Goal: Task Accomplishment & Management: Use online tool/utility

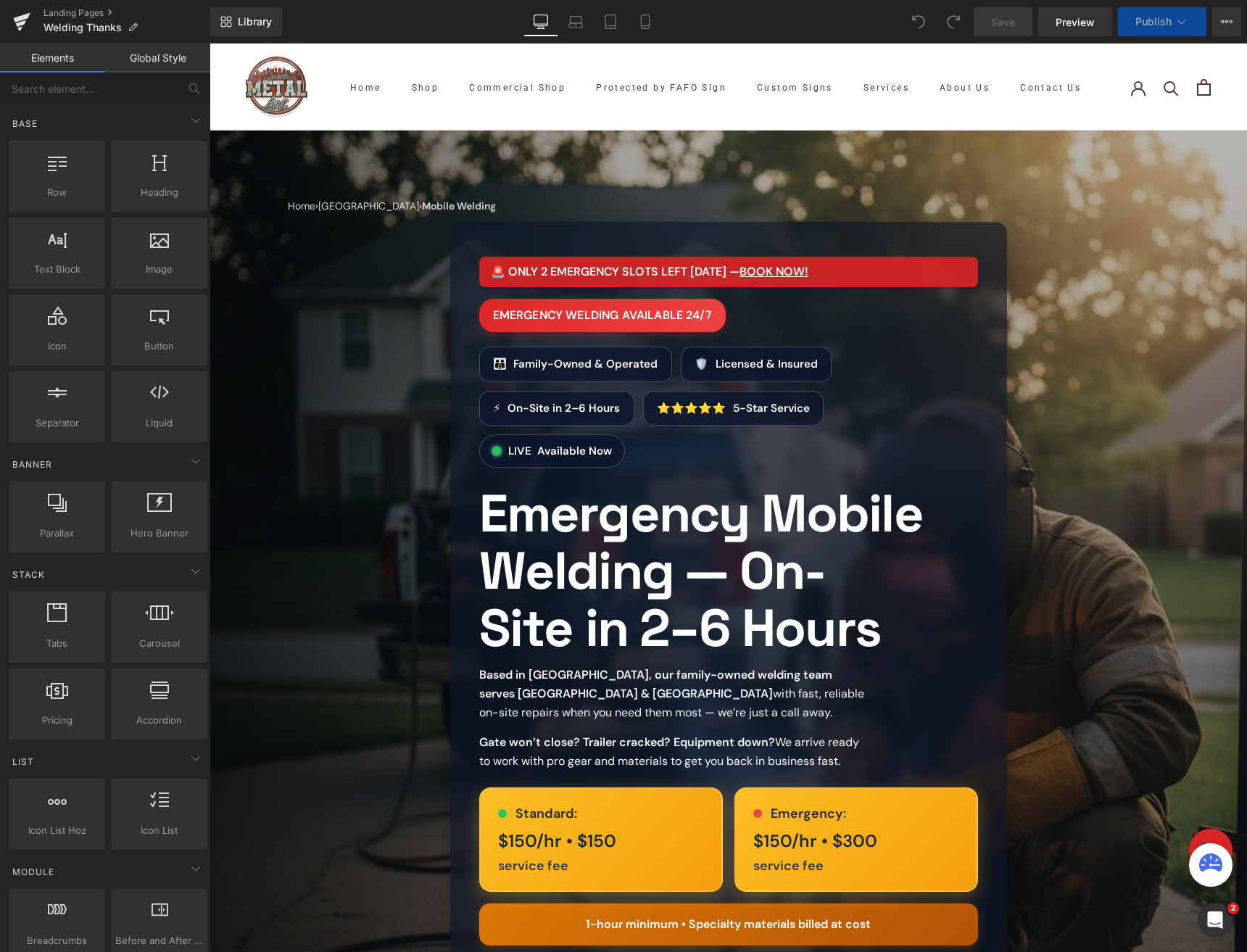
click at [50, 5] on div "Landing Pages Welding Thanks" at bounding box center [105, 21] width 210 height 43
click at [61, 6] on div "Landing Pages Welding Thanks" at bounding box center [105, 21] width 210 height 43
click at [69, 7] on link "Landing Pages" at bounding box center [127, 13] width 167 height 11
click at [93, 96] on input "text" at bounding box center [89, 88] width 178 height 32
drag, startPoint x: 204, startPoint y: 201, endPoint x: 82, endPoint y: 209, distance: 122.3
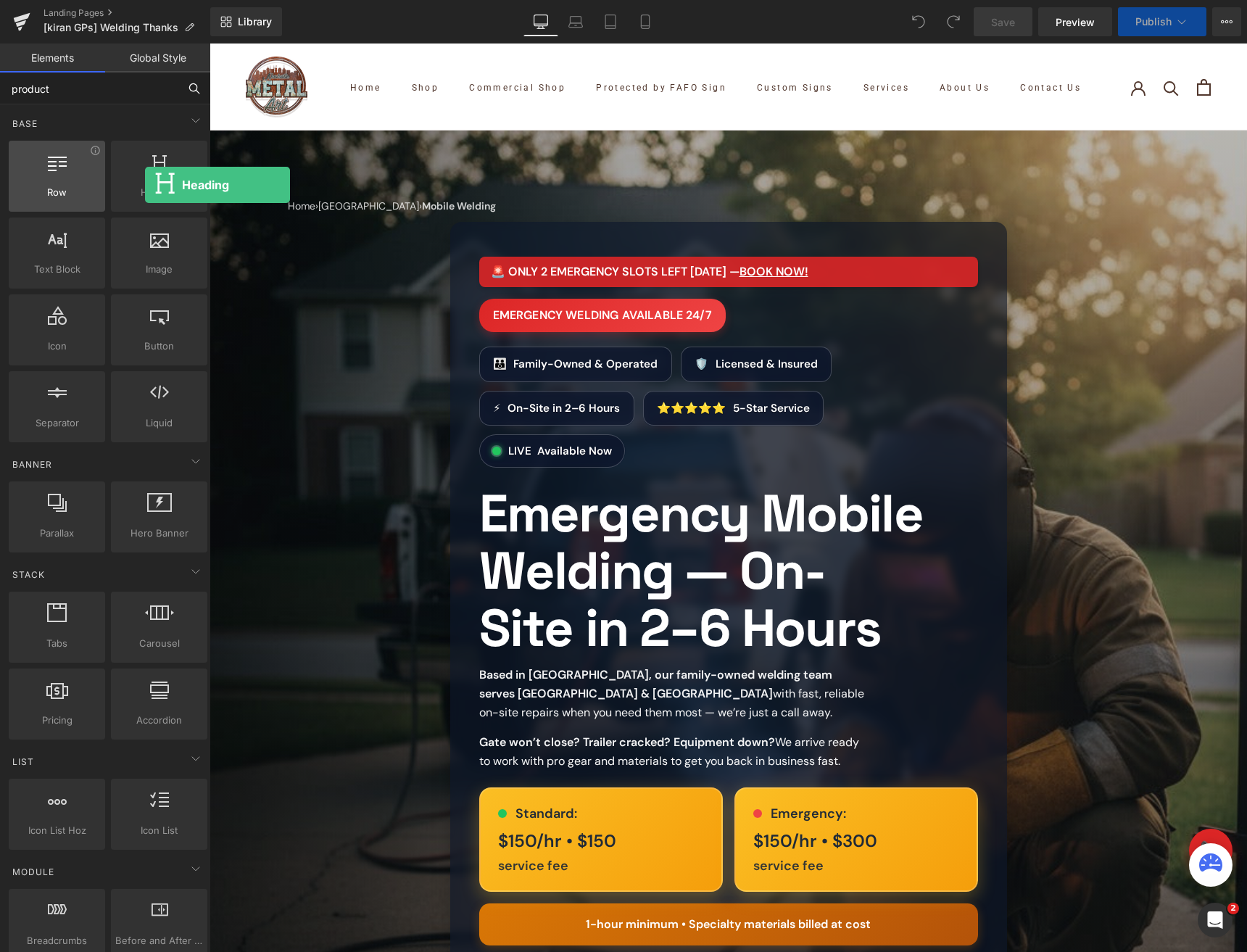
click at [82, 209] on div "Row rows, columns, layouts, div Heading headings, titles, h1,h2,h3,h4,h5,h6 Tex…" at bounding box center [108, 292] width 204 height 307
type input "product"
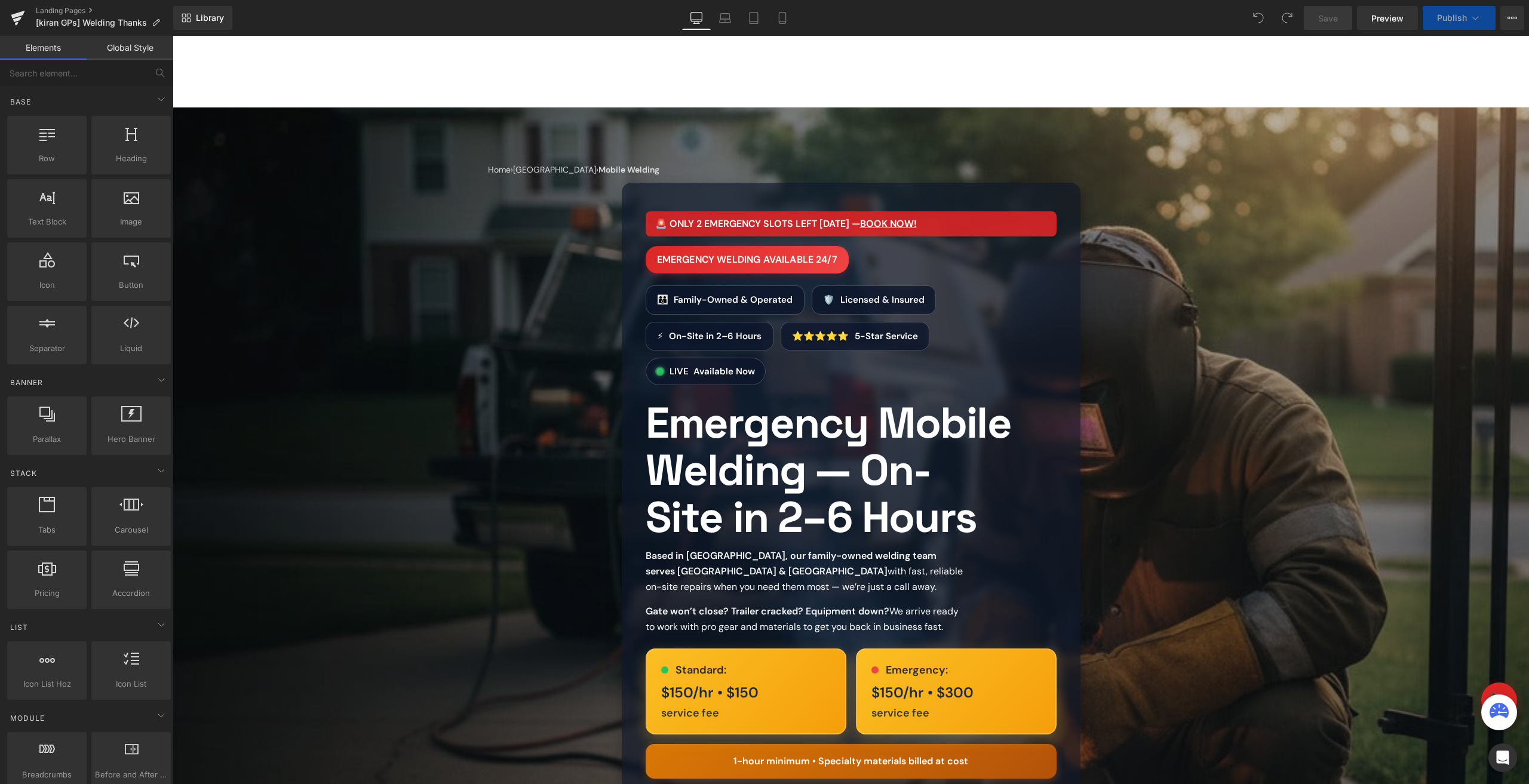
click at [1514, 2] on div "Library Desktop Desktop Laptop Tablet Mobile Save Preview Publish Scheduled Vie…" at bounding box center [851, 17] width 1356 height 36
drag, startPoint x: 1513, startPoint y: 7, endPoint x: 1512, endPoint y: 19, distance: 12.0
click at [1512, 19] on button "View Live Page View with current Template Save Template to Library Schedule Pub…" at bounding box center [1512, 17] width 24 height 24
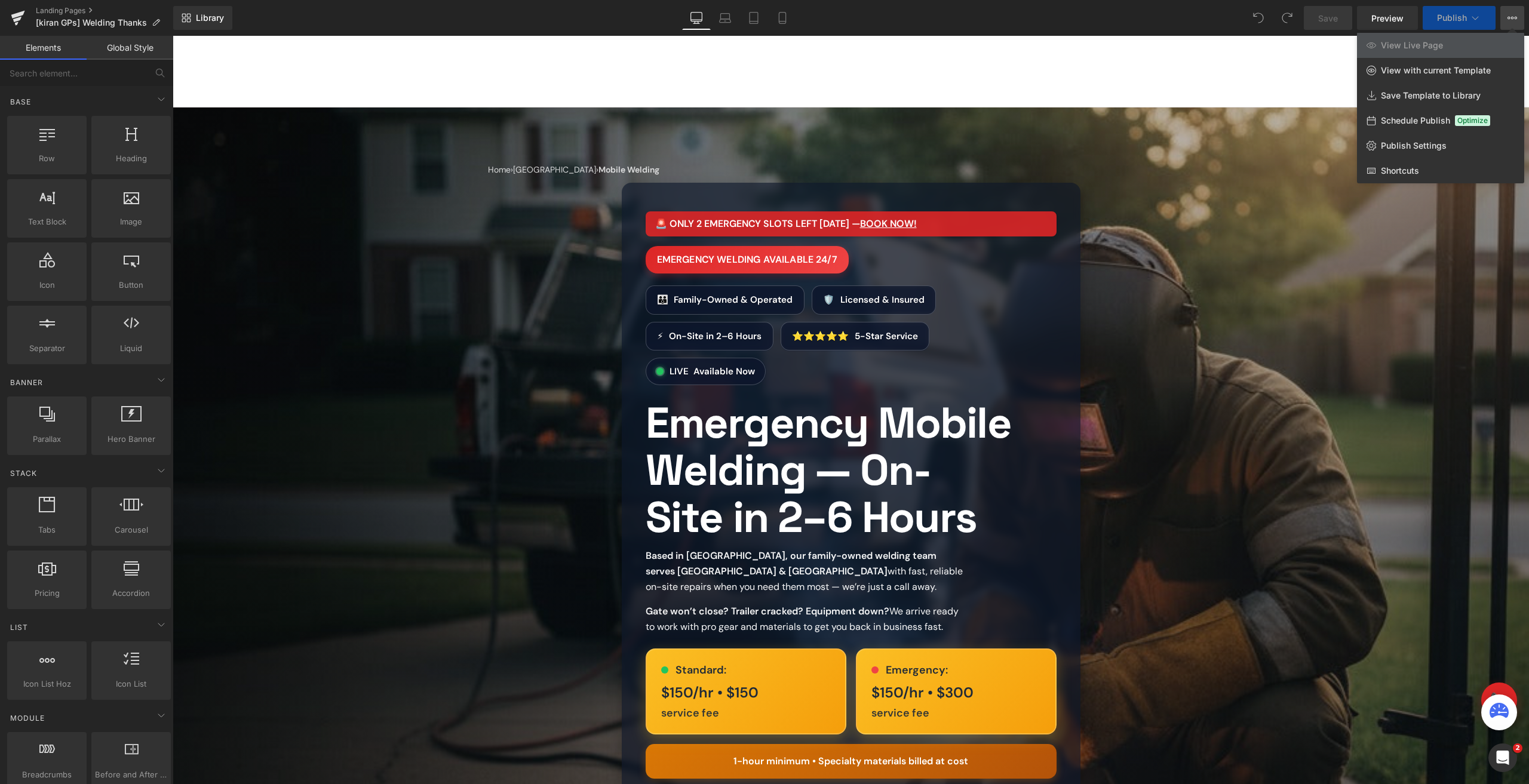
click at [1512, 19] on icon at bounding box center [1512, 18] width 9 height 9
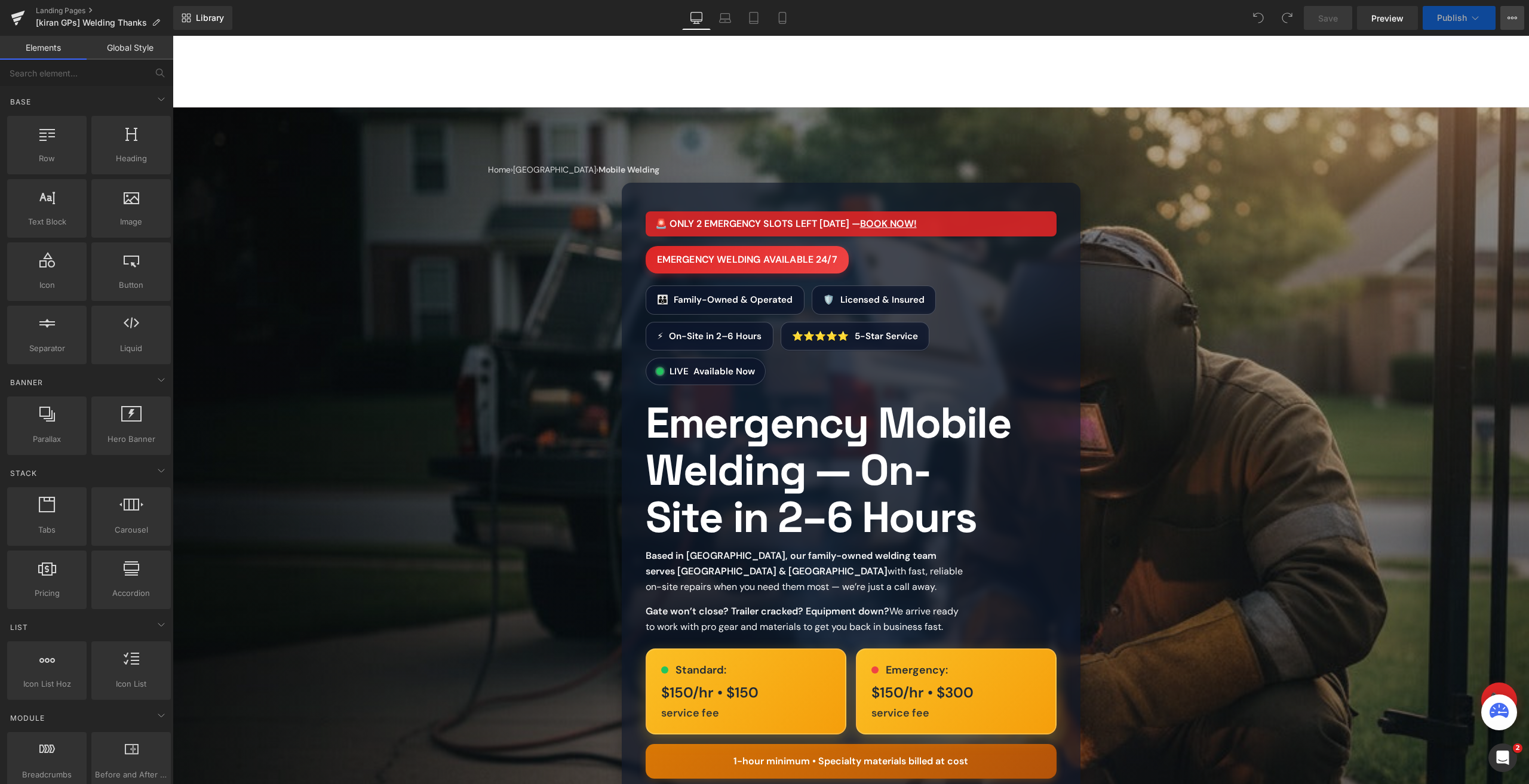
click at [1512, 19] on icon at bounding box center [1512, 18] width 9 height 9
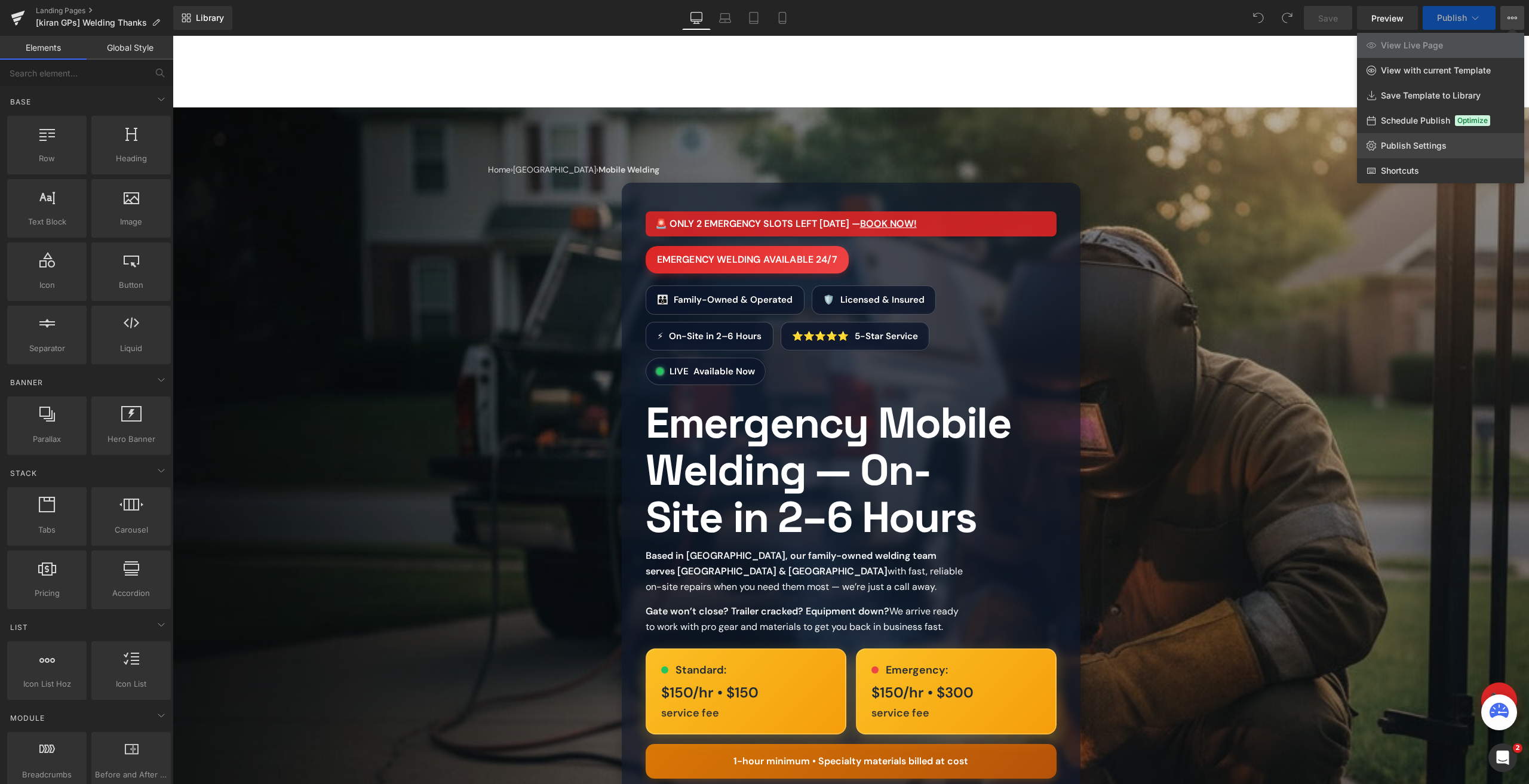
click at [1427, 141] on span "Publish Settings" at bounding box center [1414, 146] width 66 height 11
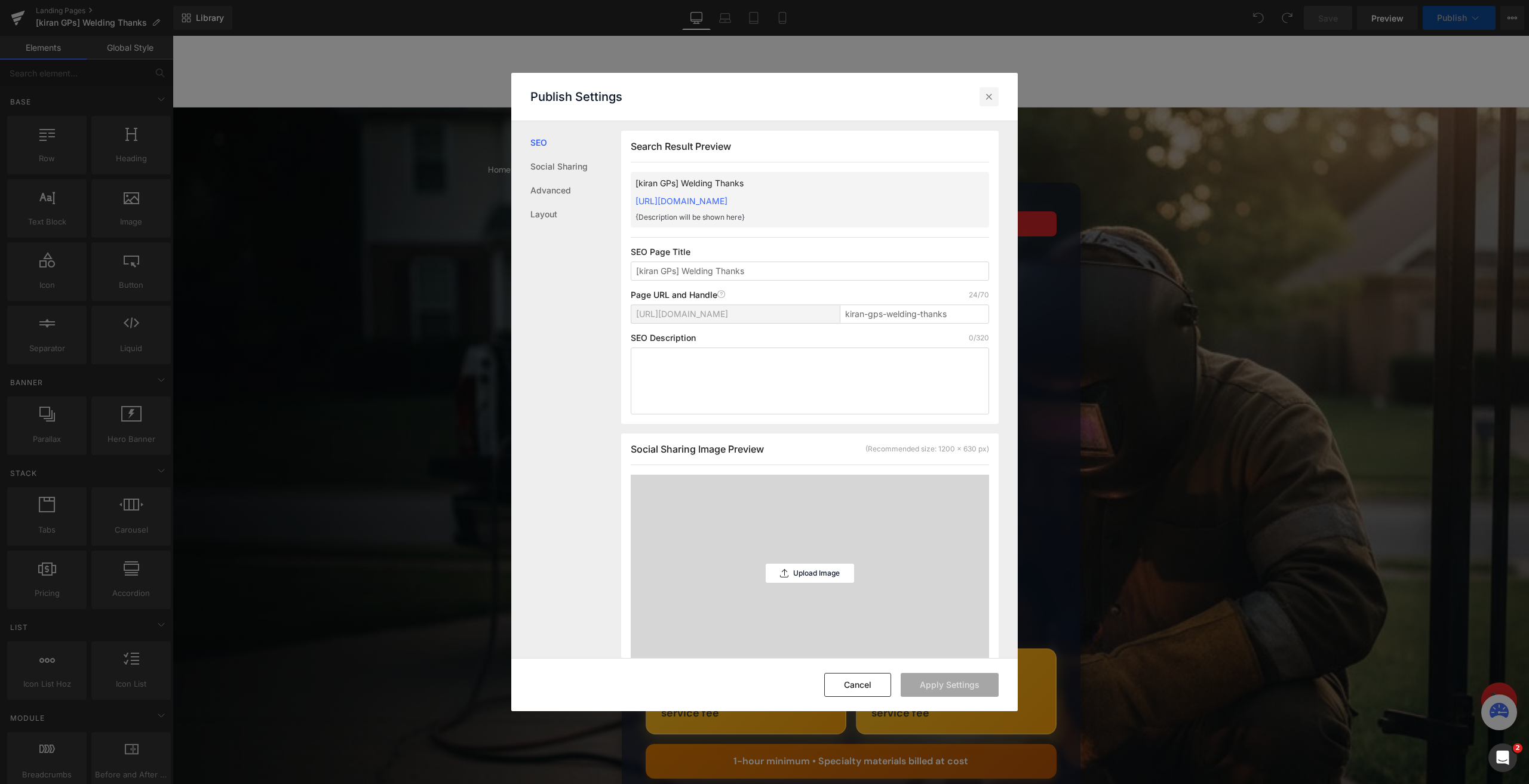
click at [986, 93] on icon at bounding box center [989, 97] width 12 height 12
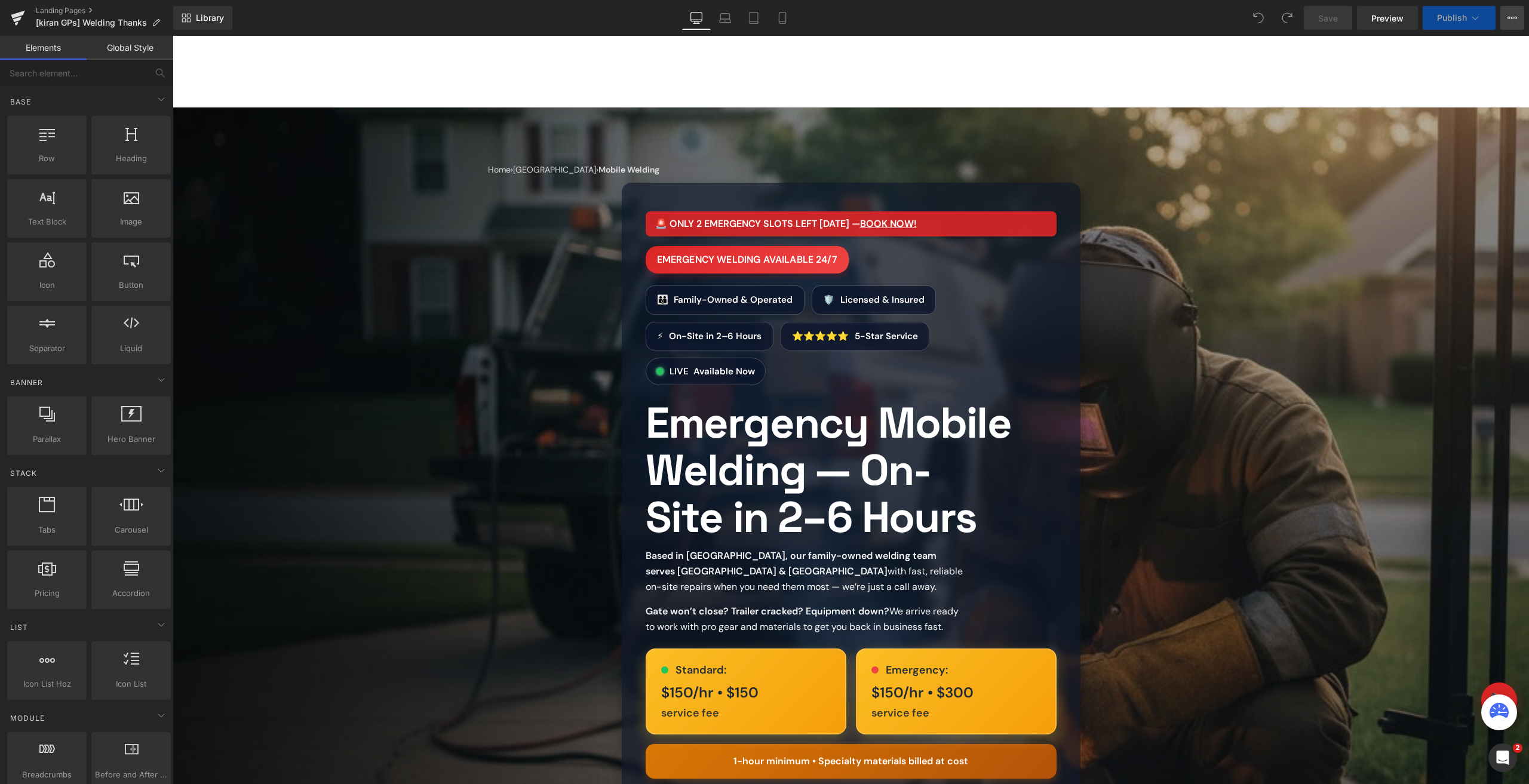
click at [1502, 21] on button "View Live Page View with current Template Save Template to Library Schedule Pub…" at bounding box center [1512, 17] width 24 height 24
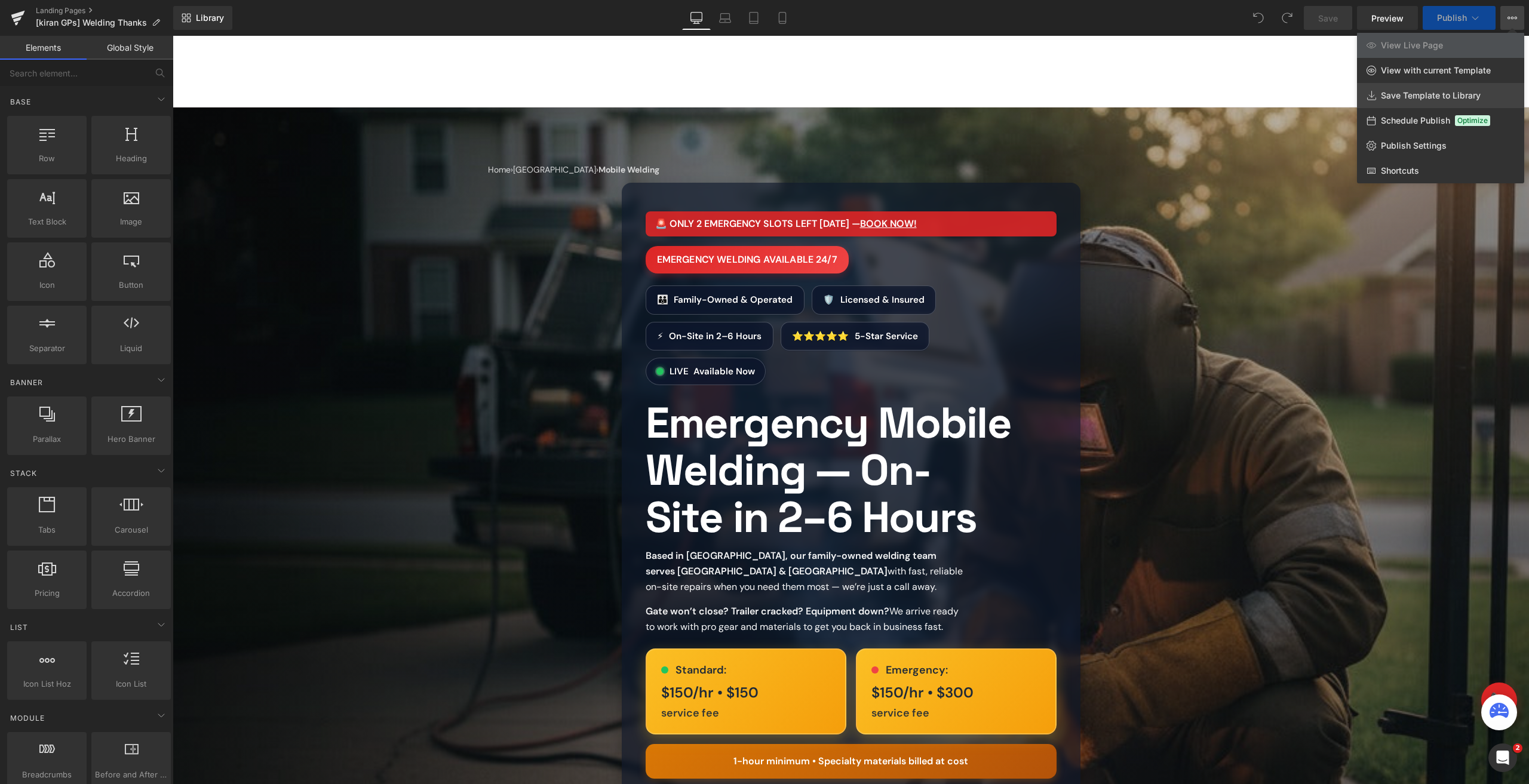
click at [1433, 104] on link "Save Template to Library" at bounding box center [1441, 95] width 167 height 25
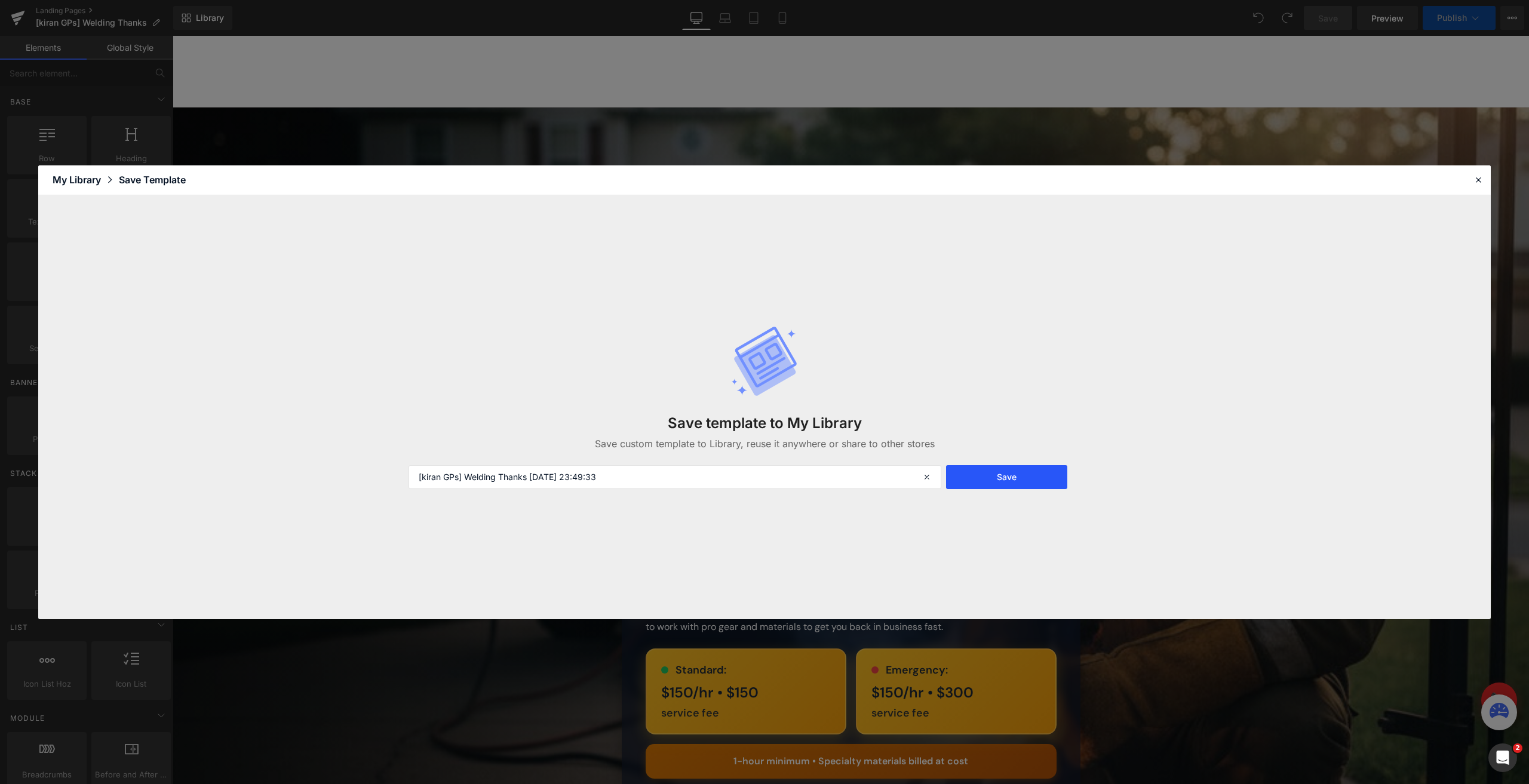
click at [1054, 470] on button "Save" at bounding box center [1007, 476] width 121 height 24
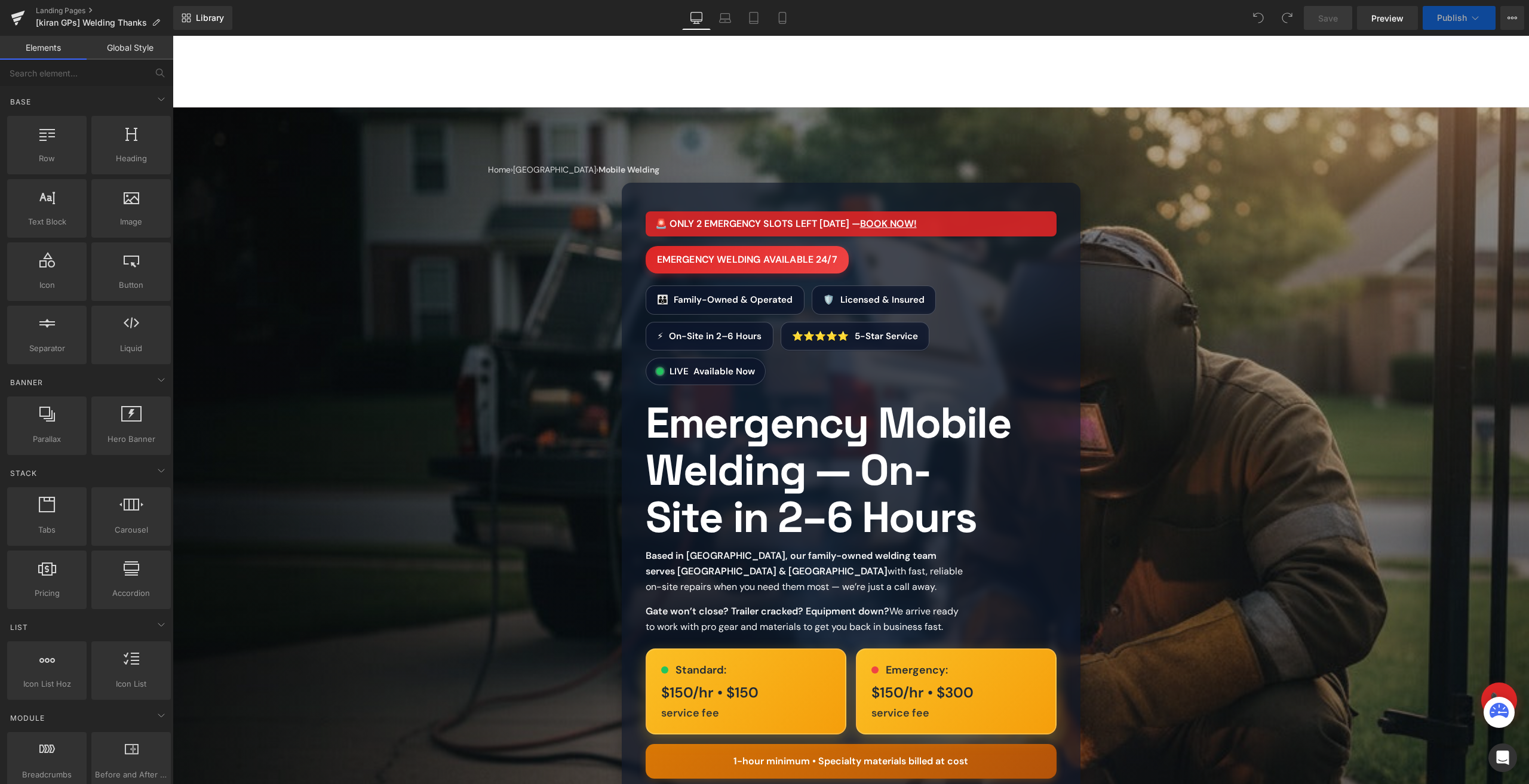
click at [207, 4] on div "Library Desktop Desktop Laptop Tablet Mobile Save Preview Publish Scheduled Vie…" at bounding box center [851, 17] width 1356 height 36
click at [208, 17] on span "Library" at bounding box center [210, 18] width 28 height 11
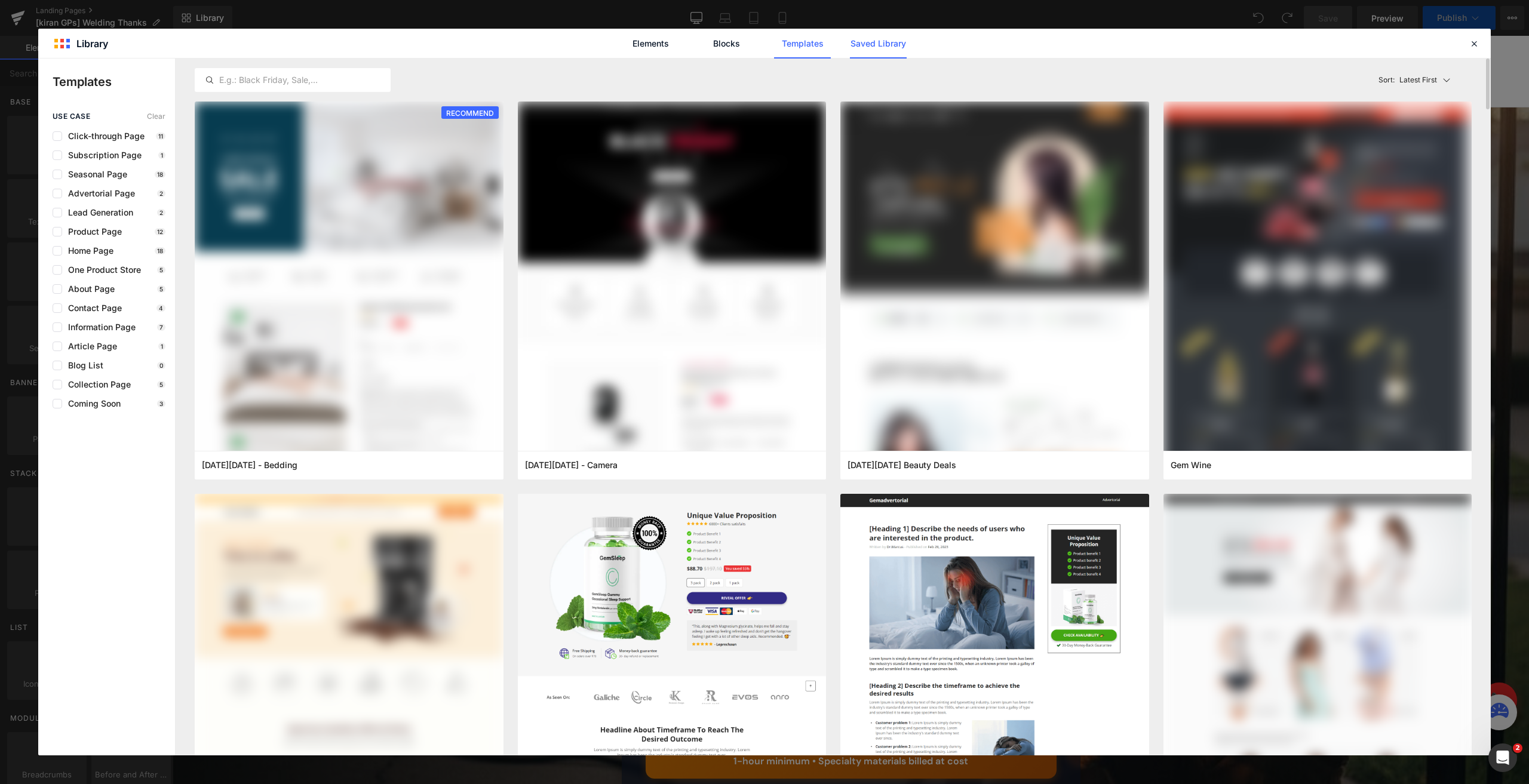
click at [890, 44] on link "Saved Library" at bounding box center [879, 44] width 57 height 30
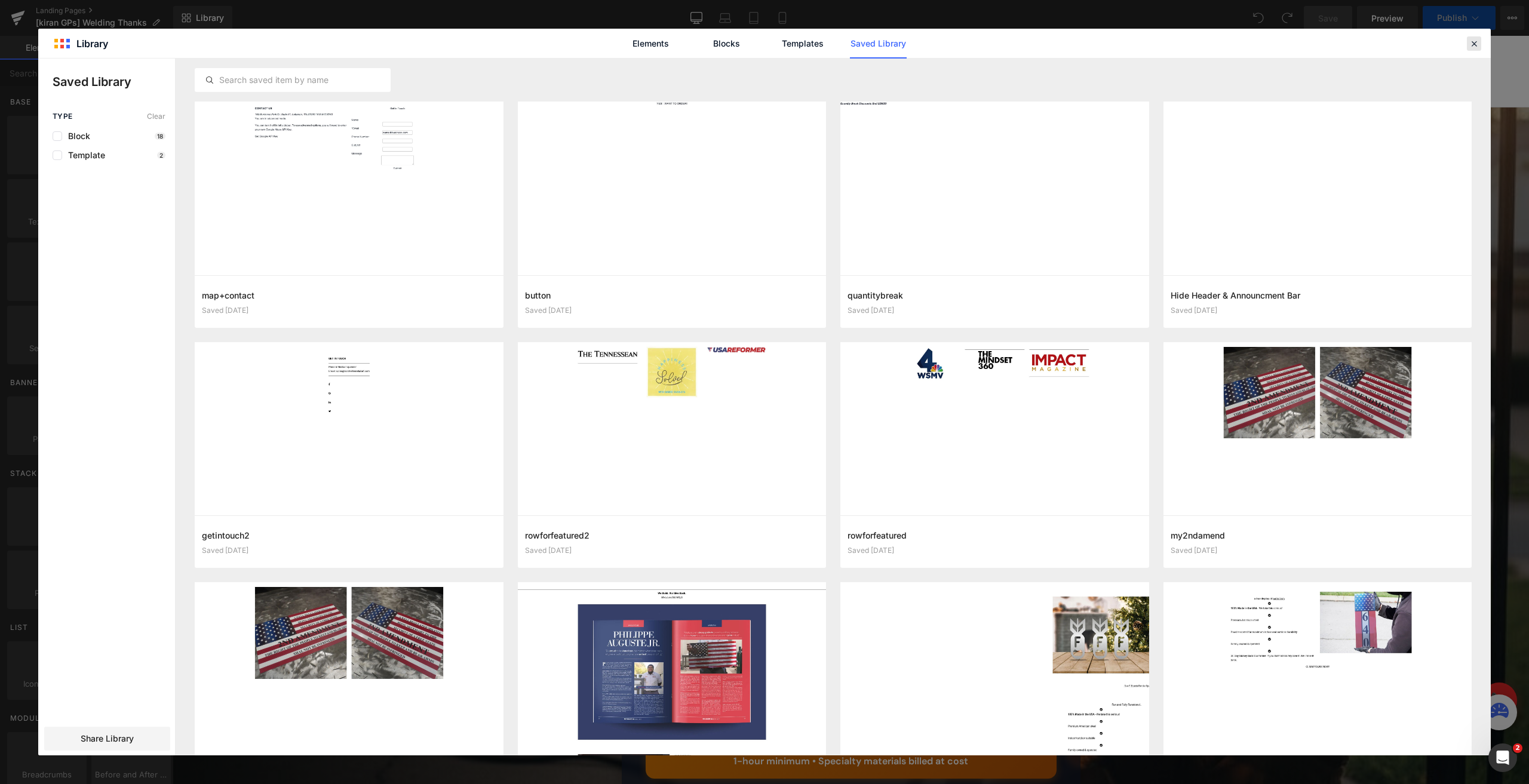
click at [1478, 40] on icon at bounding box center [1474, 44] width 11 height 11
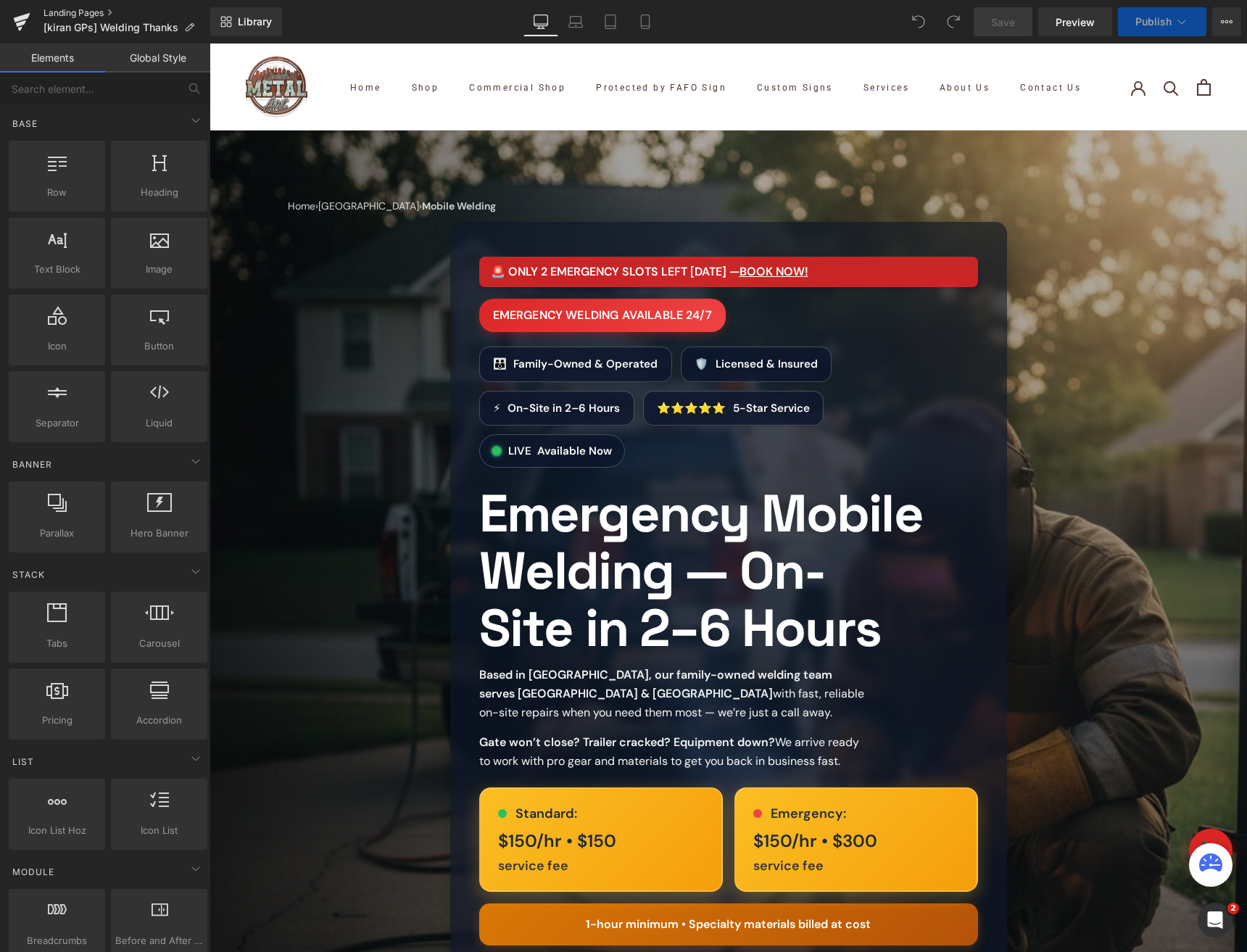
click at [80, 8] on link "Landing Pages" at bounding box center [127, 13] width 167 height 11
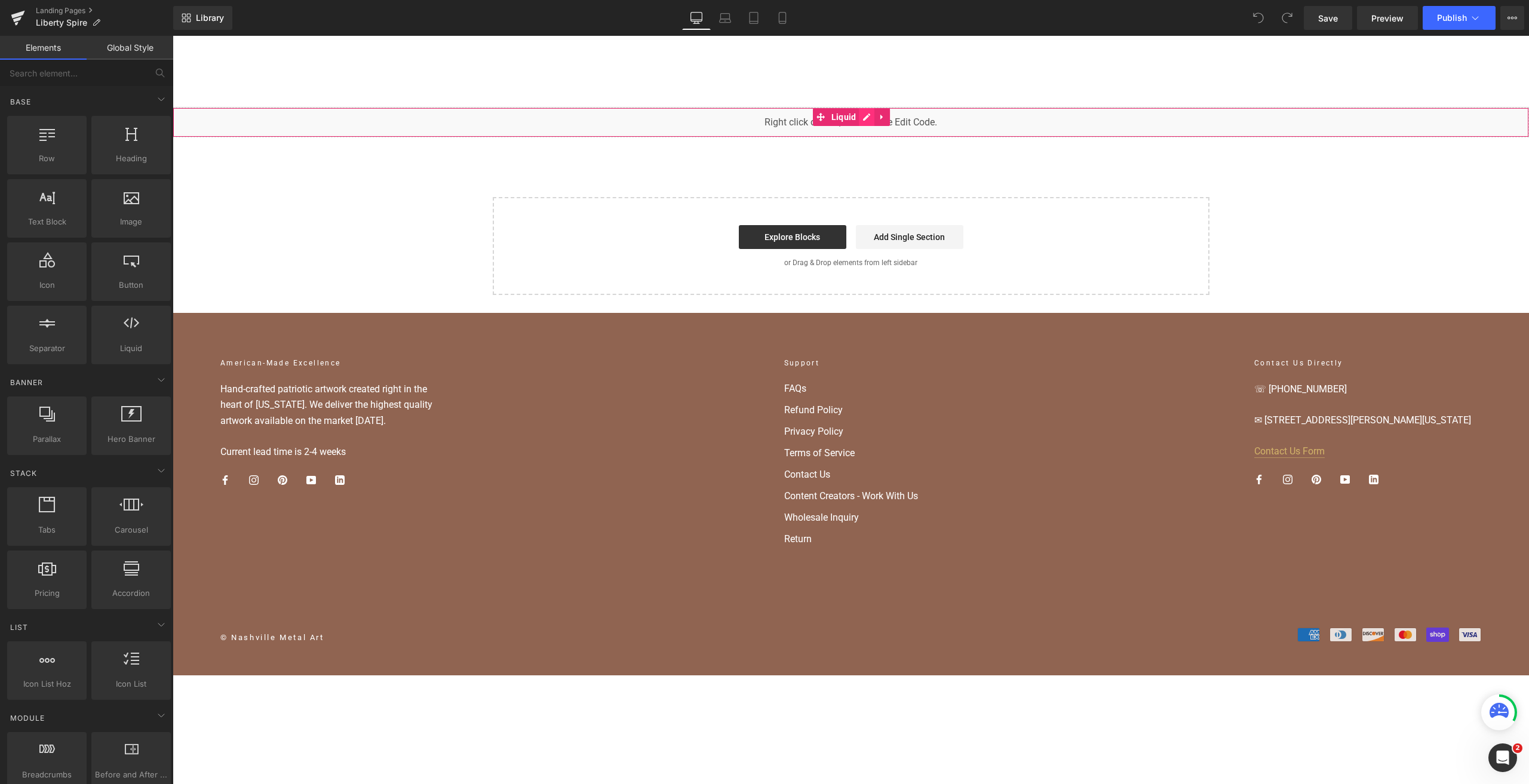
click at [872, 119] on div "Liquid" at bounding box center [850, 122] width 1357 height 30
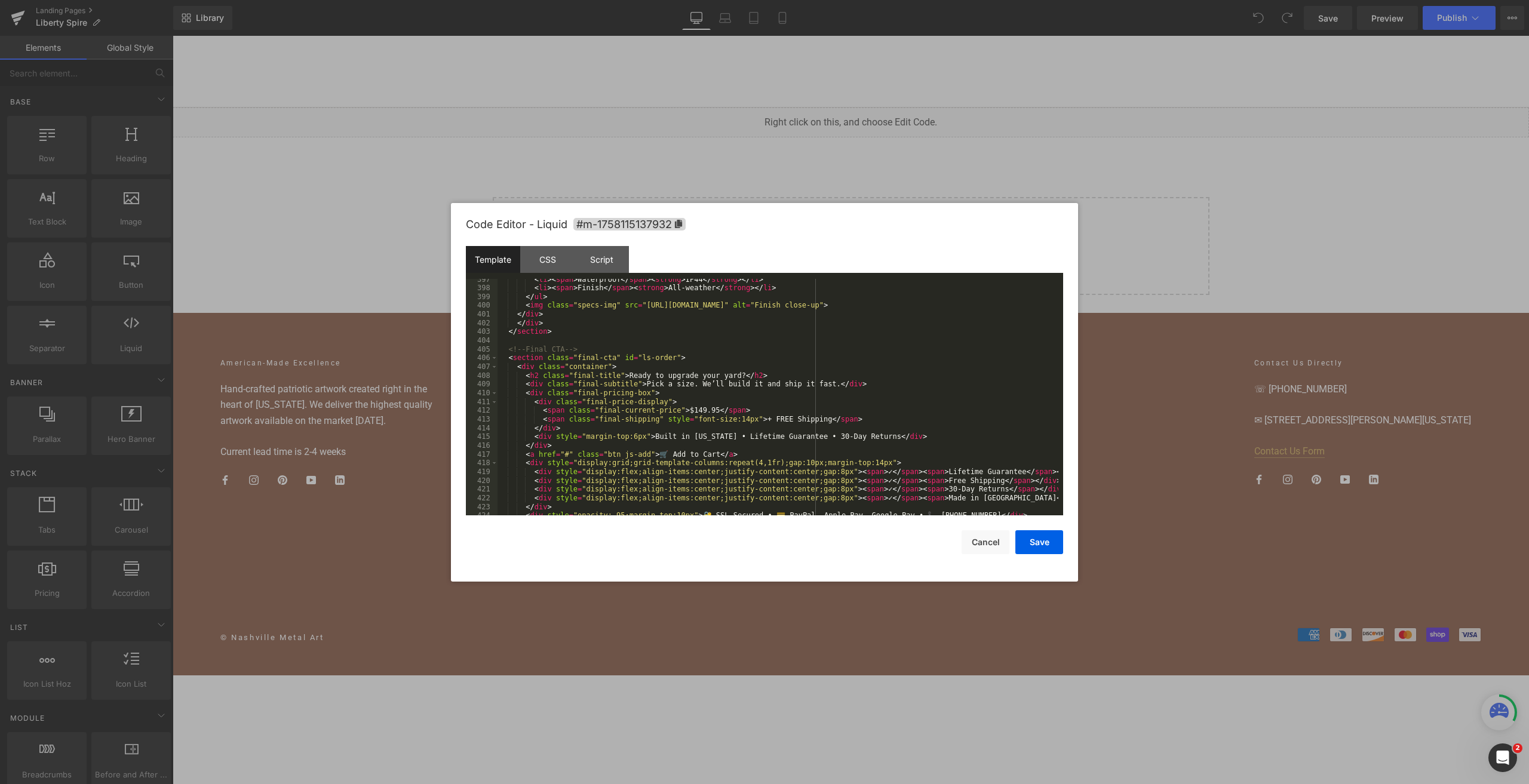
scroll to position [3748, 0]
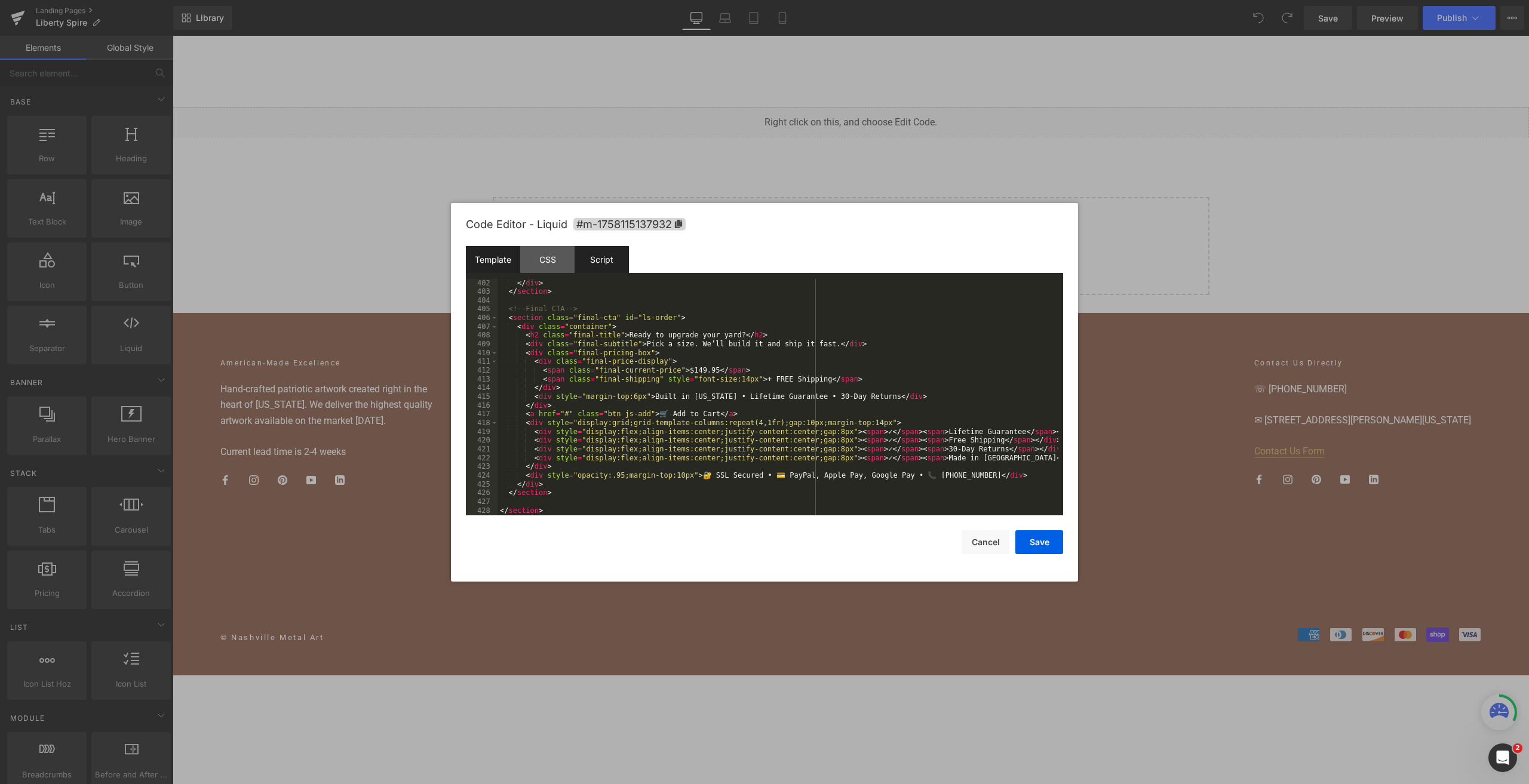
click at [617, 271] on div "Script" at bounding box center [602, 260] width 55 height 27
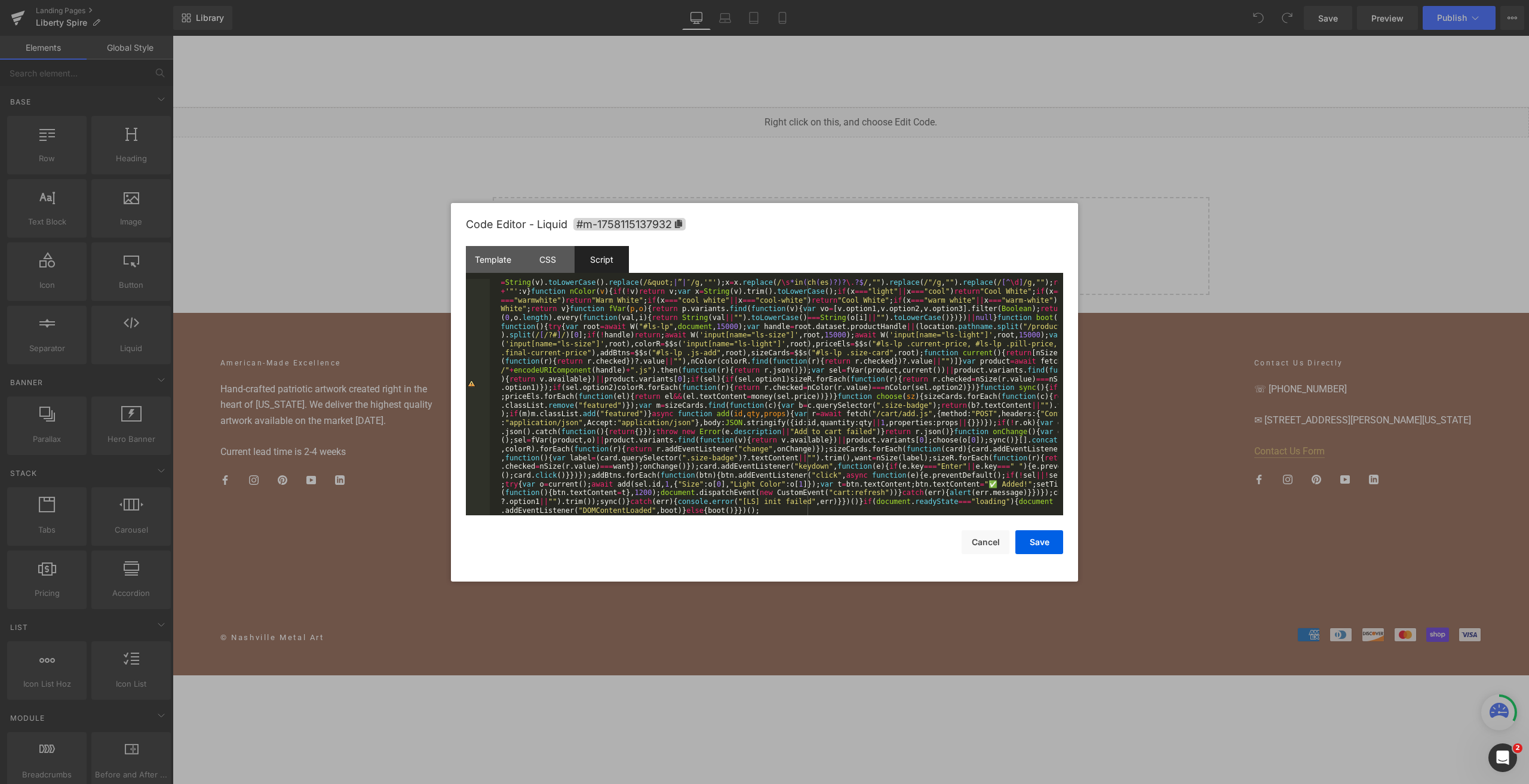
scroll to position [0, 0]
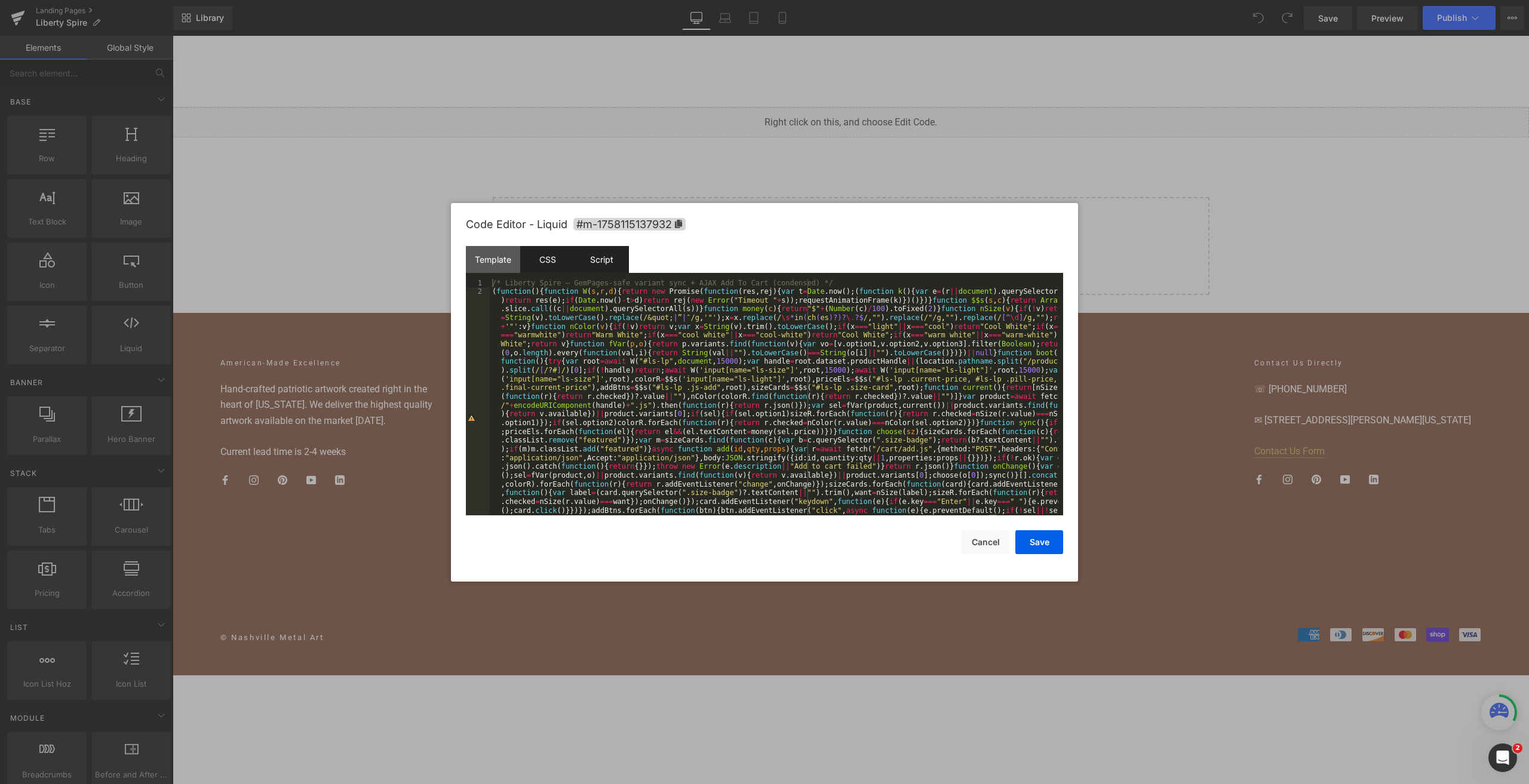
click at [533, 262] on div "CSS" at bounding box center [547, 260] width 55 height 27
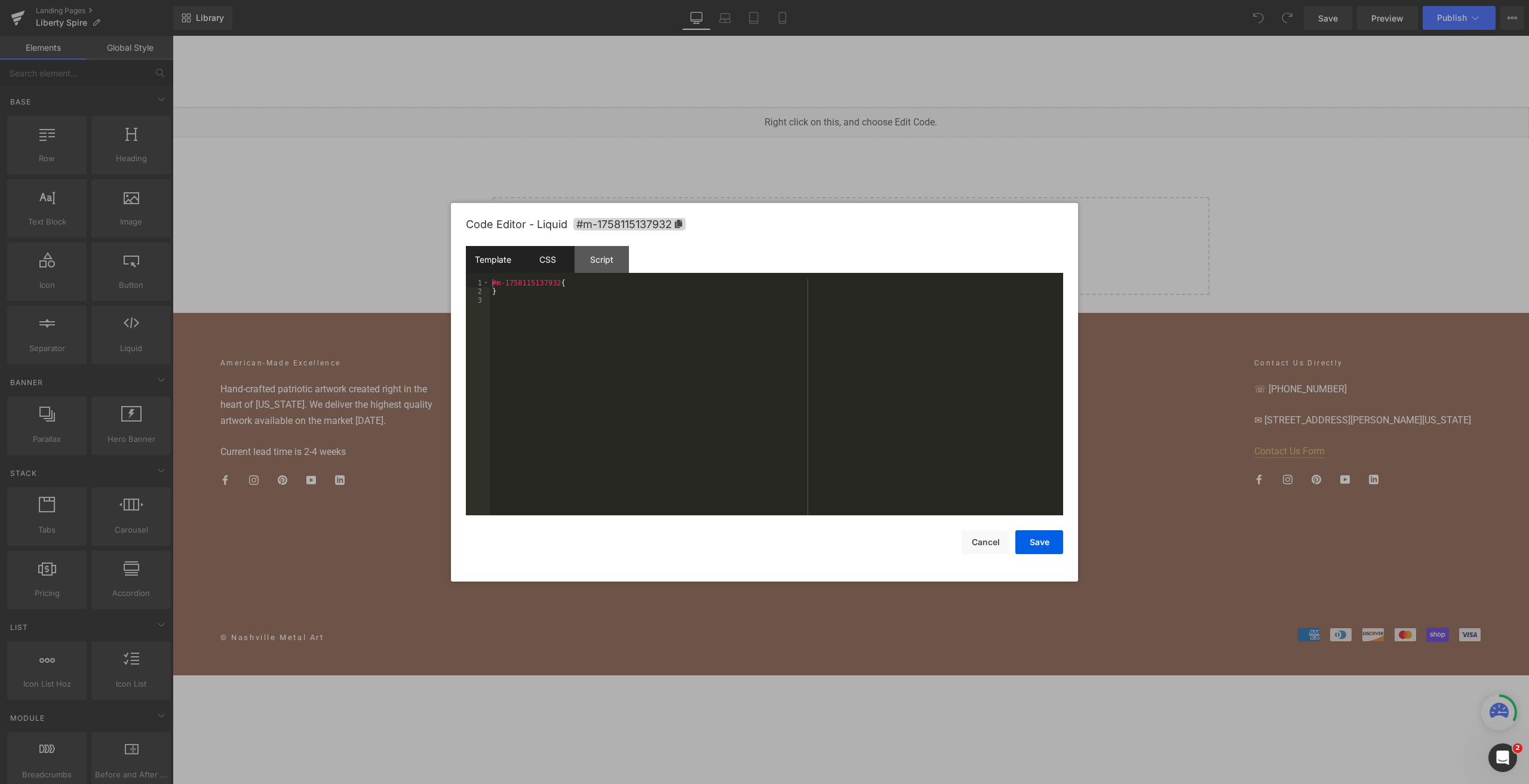
drag, startPoint x: 496, startPoint y: 269, endPoint x: 512, endPoint y: 286, distance: 23.3
click at [496, 269] on div "Template" at bounding box center [493, 260] width 55 height 27
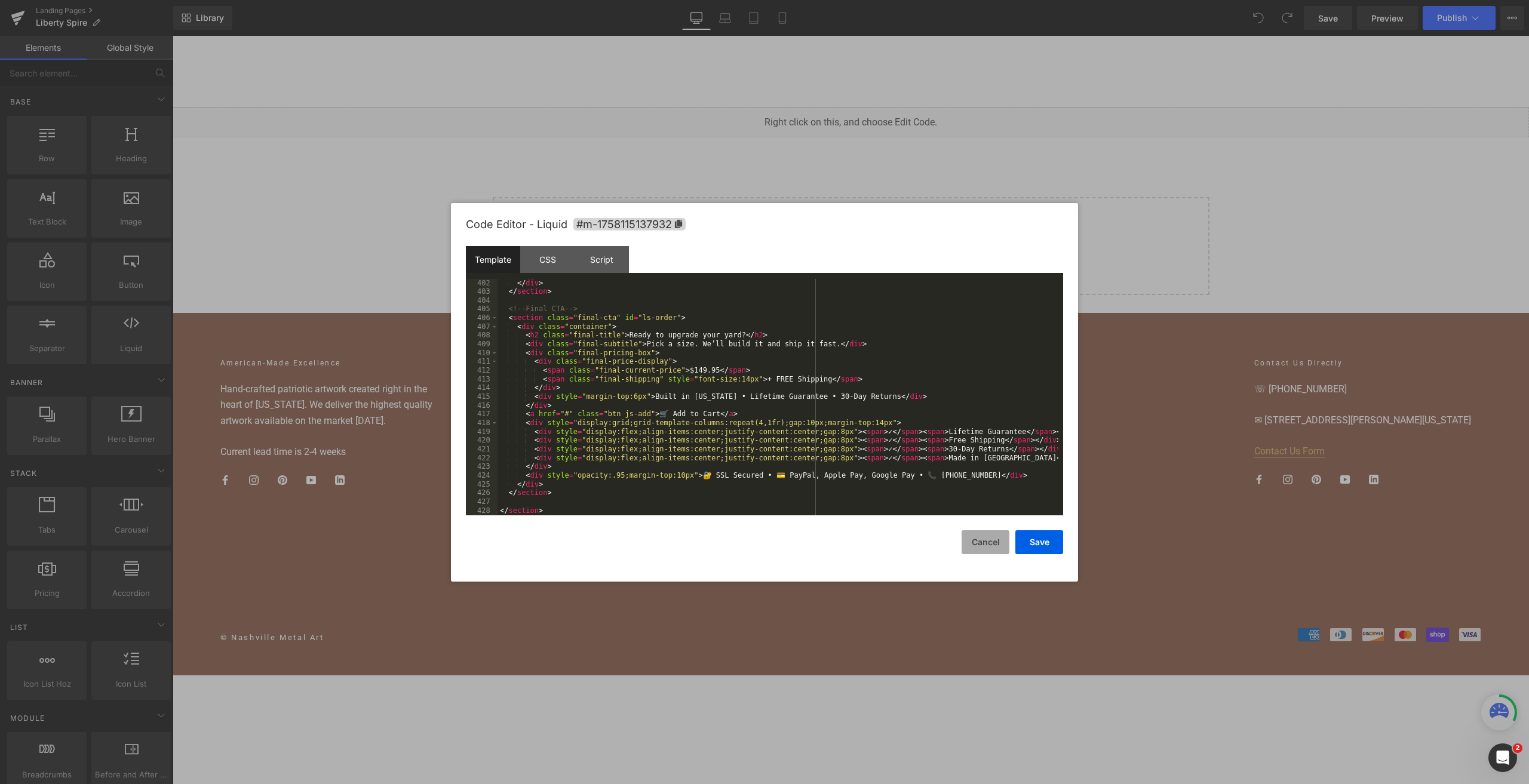
click at [976, 543] on button "Cancel" at bounding box center [985, 542] width 48 height 24
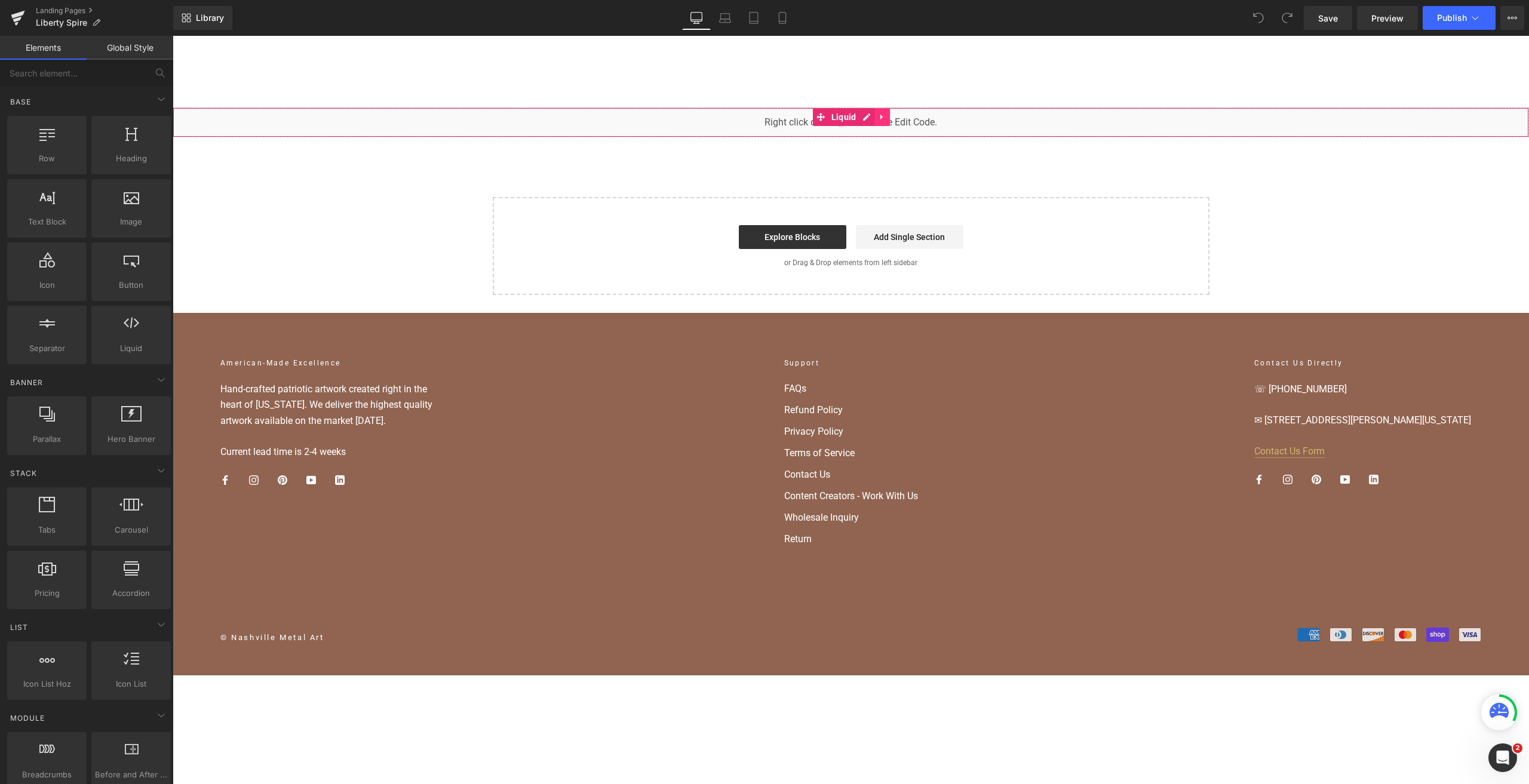
click at [882, 120] on icon at bounding box center [883, 117] width 8 height 9
click at [856, 120] on link at bounding box center [859, 117] width 15 height 18
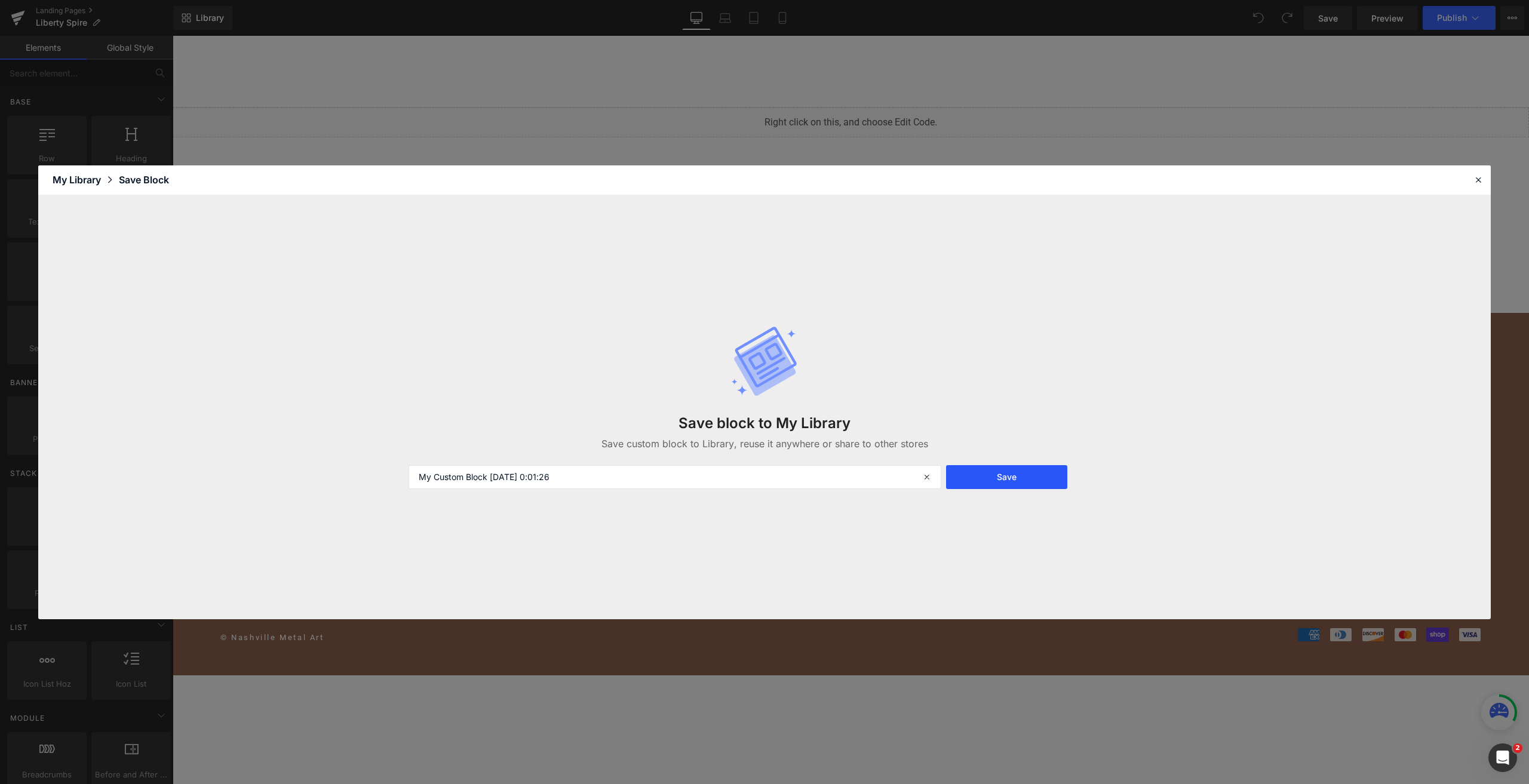
click at [1009, 468] on button "Save" at bounding box center [1007, 476] width 121 height 24
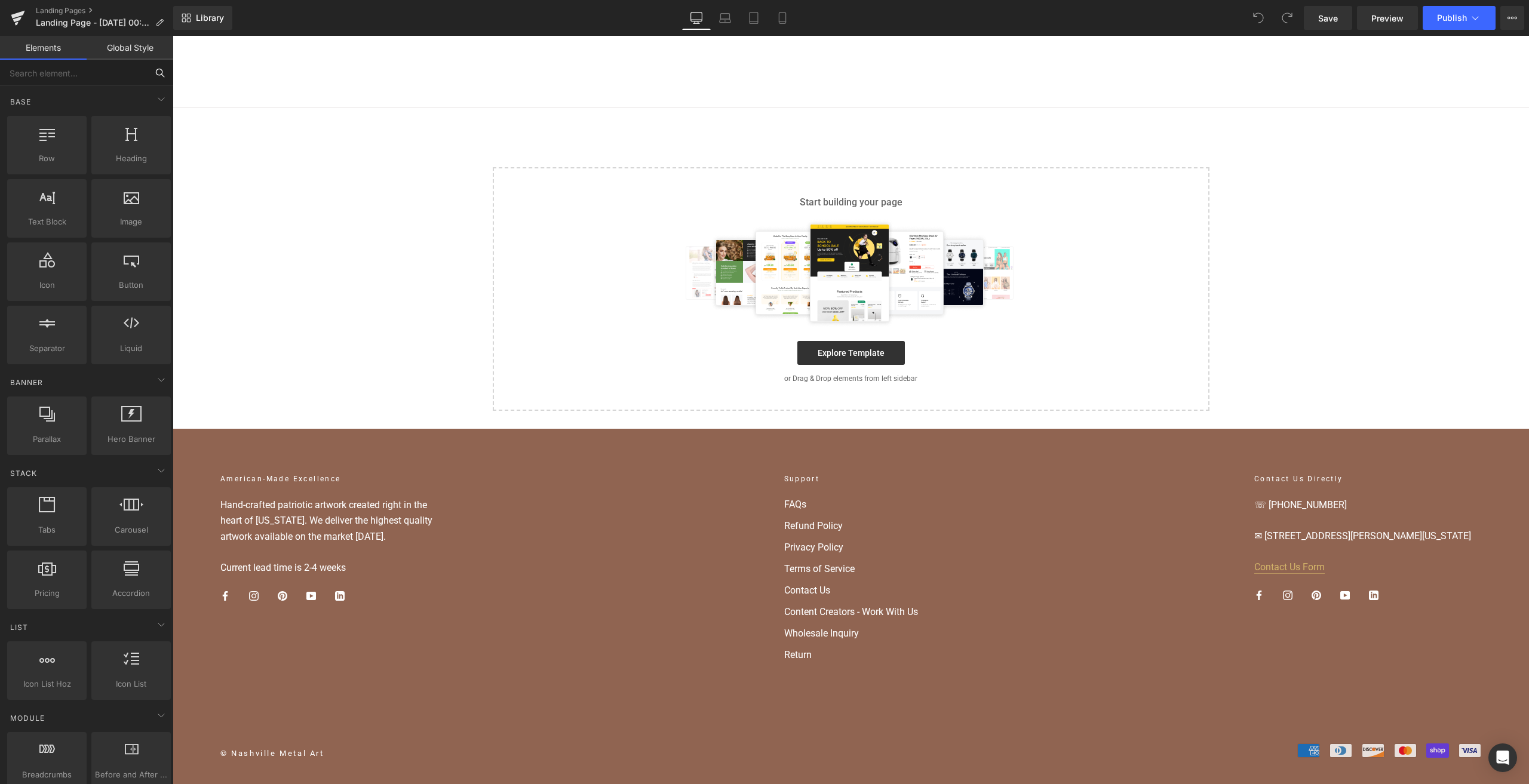
click at [117, 78] on input "text" at bounding box center [73, 73] width 147 height 26
click at [209, 24] on link "Library" at bounding box center [203, 17] width 59 height 24
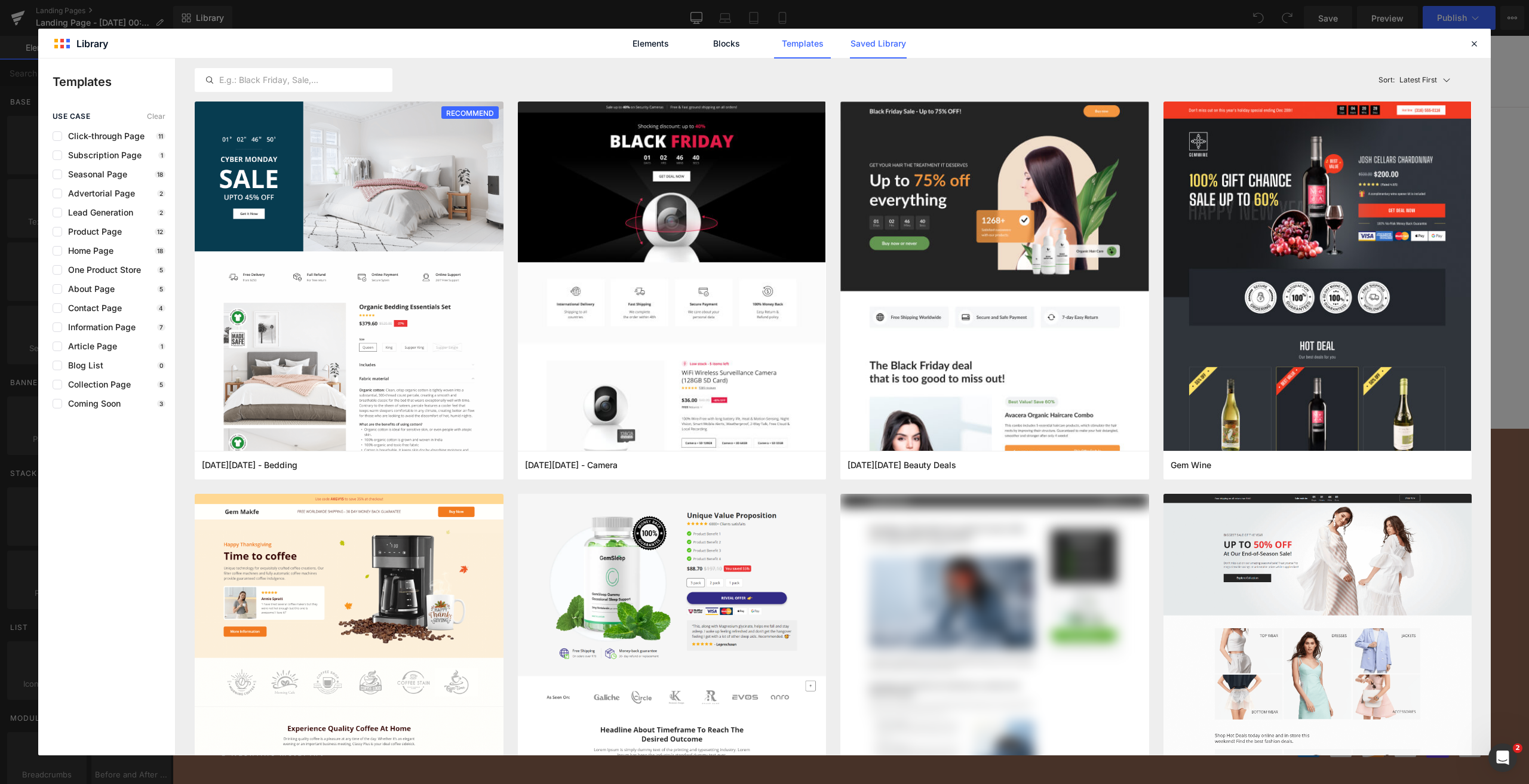
click at [881, 54] on link "Saved Library" at bounding box center [879, 44] width 57 height 30
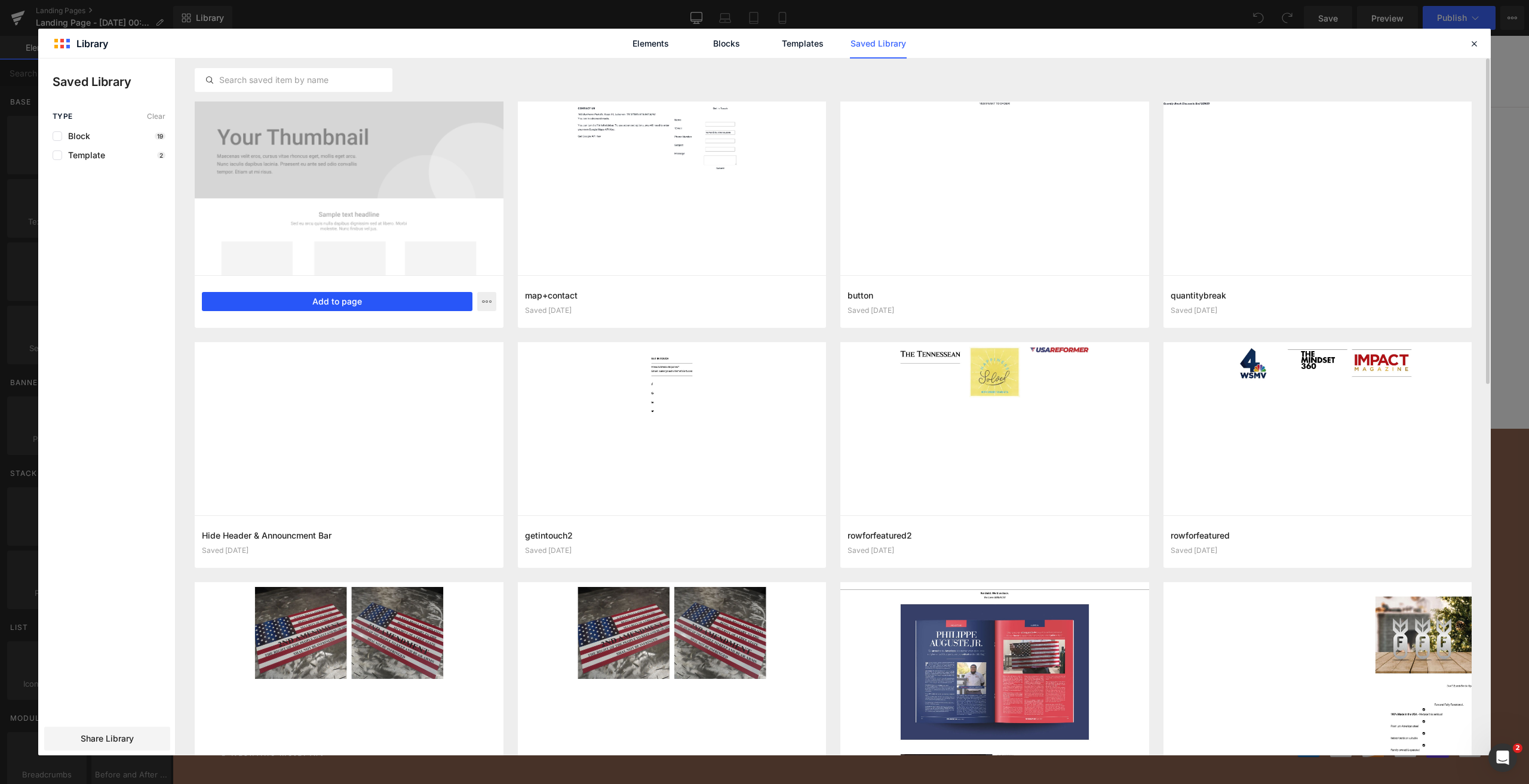
click at [369, 305] on button "Add to page" at bounding box center [337, 301] width 271 height 19
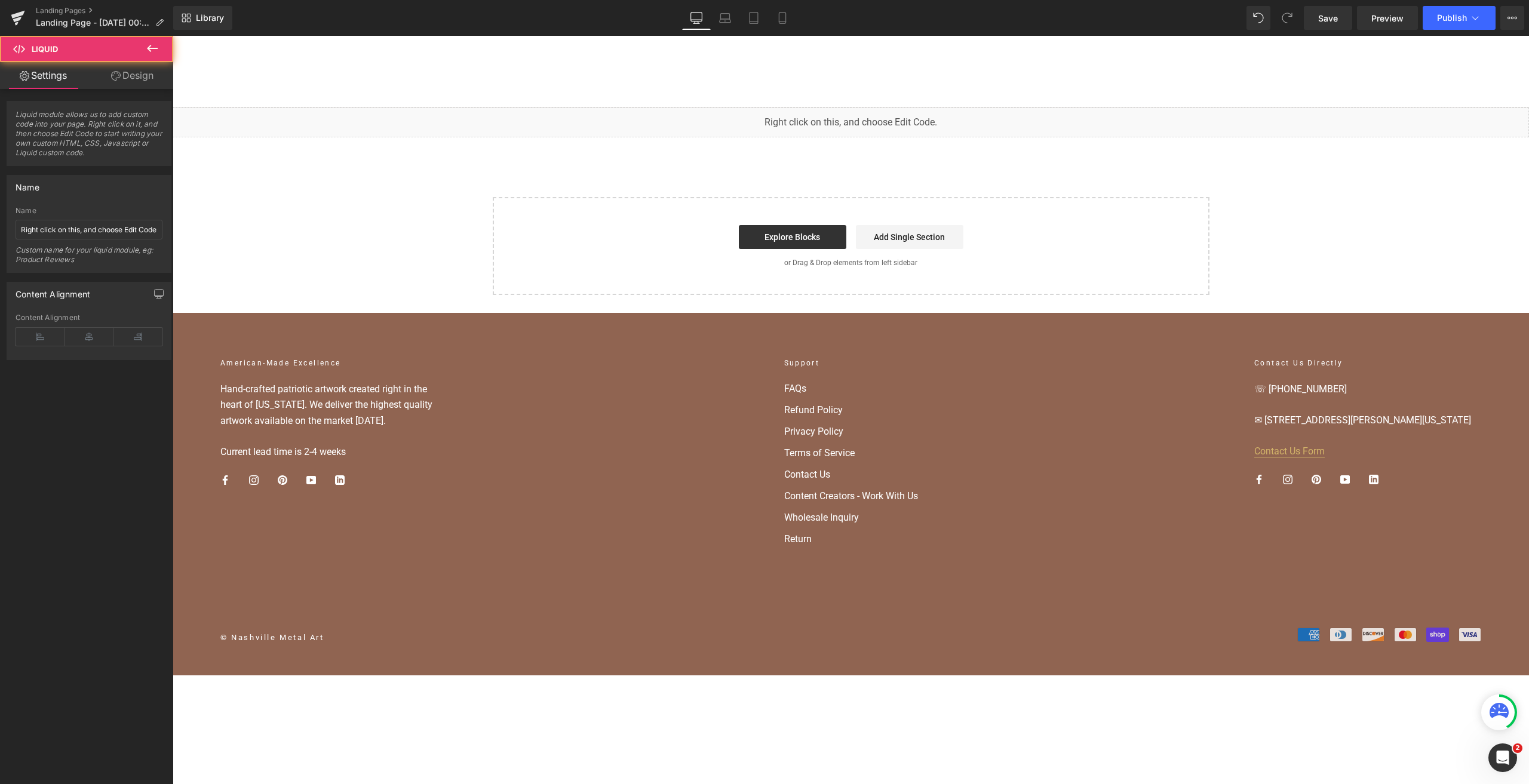
click at [882, 118] on div "Liquid" at bounding box center [850, 122] width 1357 height 30
click at [876, 116] on link at bounding box center [883, 117] width 15 height 18
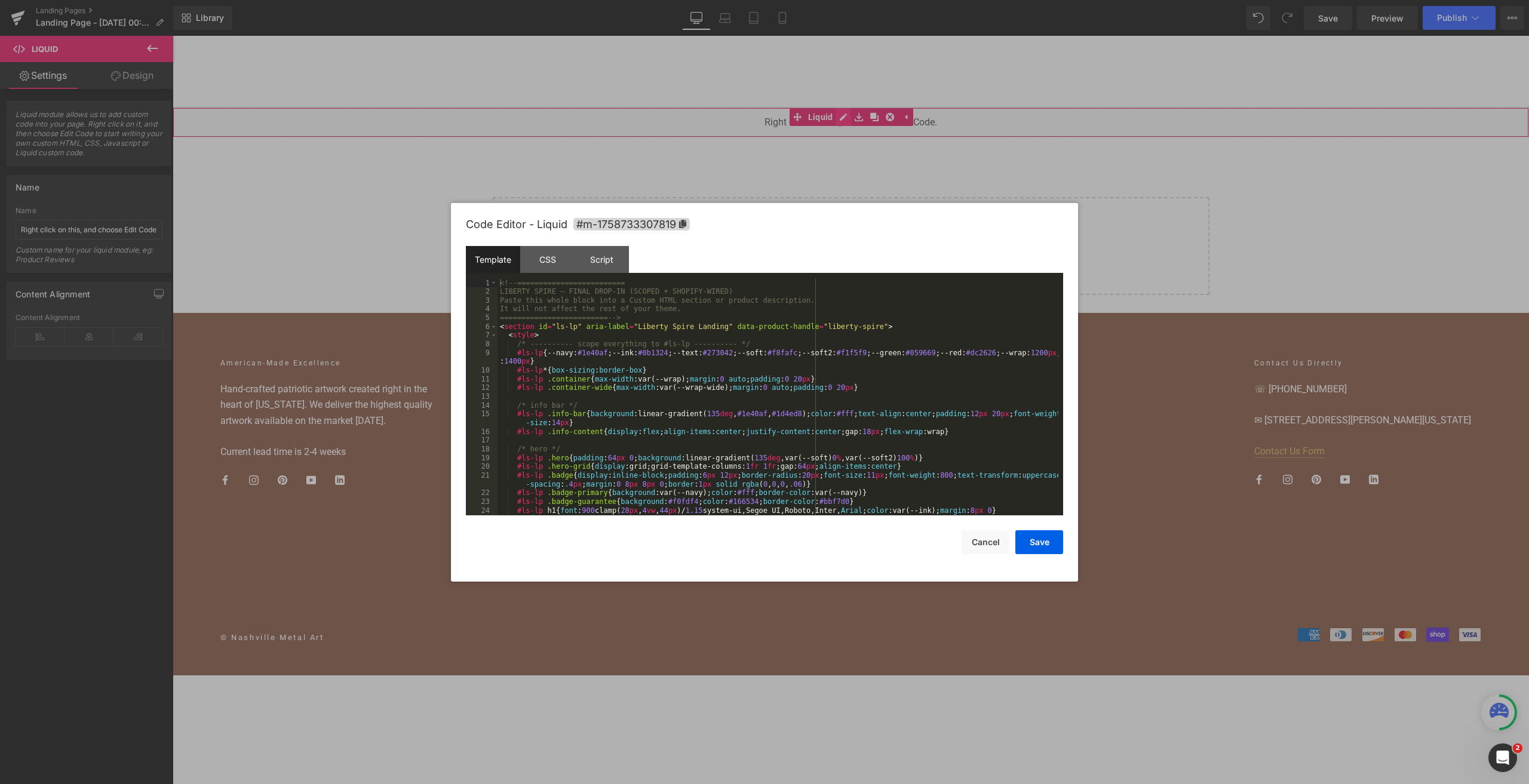
click at [845, 116] on div "Liquid" at bounding box center [850, 122] width 1357 height 30
click at [589, 264] on div "Script" at bounding box center [602, 260] width 55 height 27
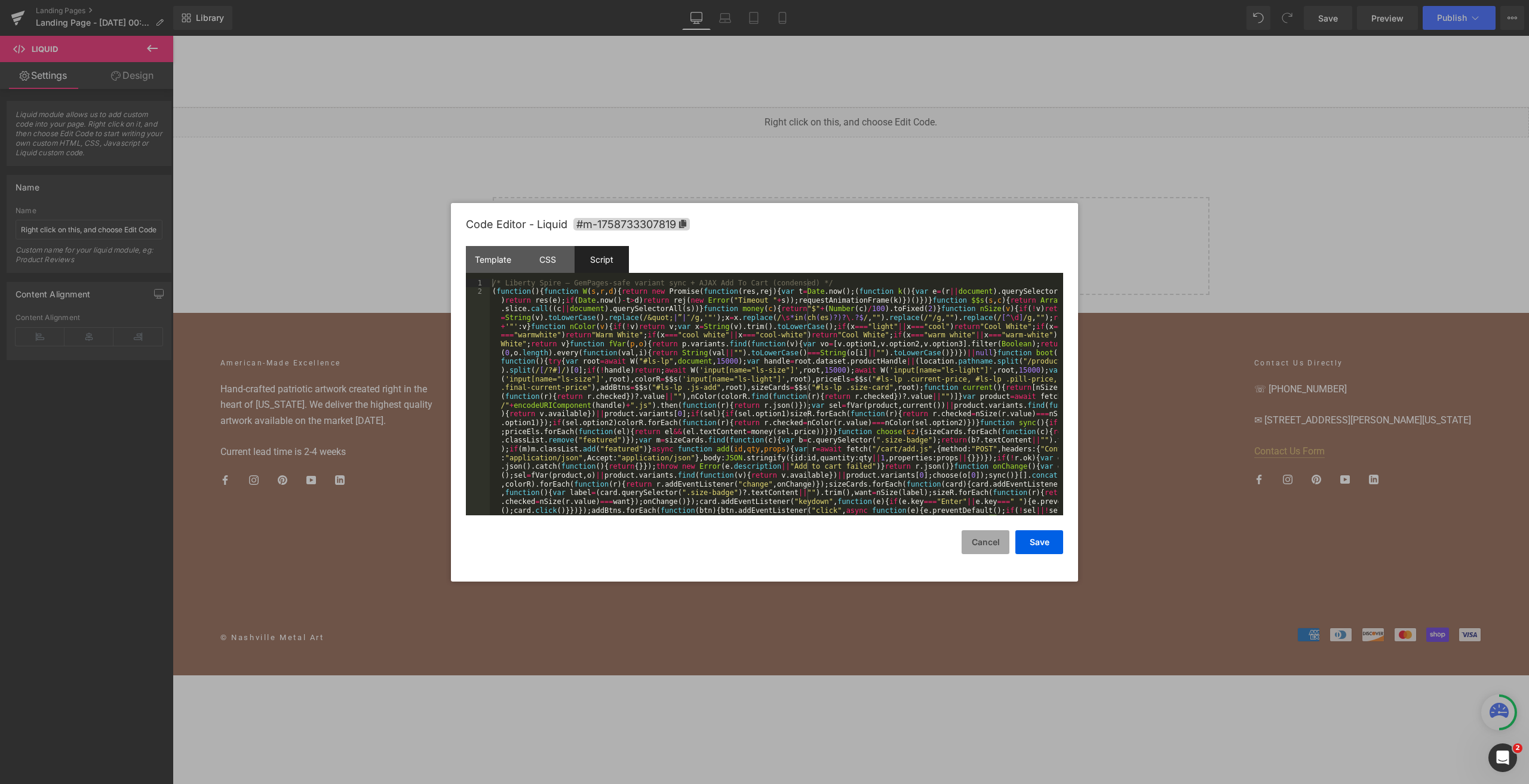
drag, startPoint x: 998, startPoint y: 546, endPoint x: 997, endPoint y: 539, distance: 7.1
click at [996, 546] on button "Cancel" at bounding box center [985, 542] width 48 height 24
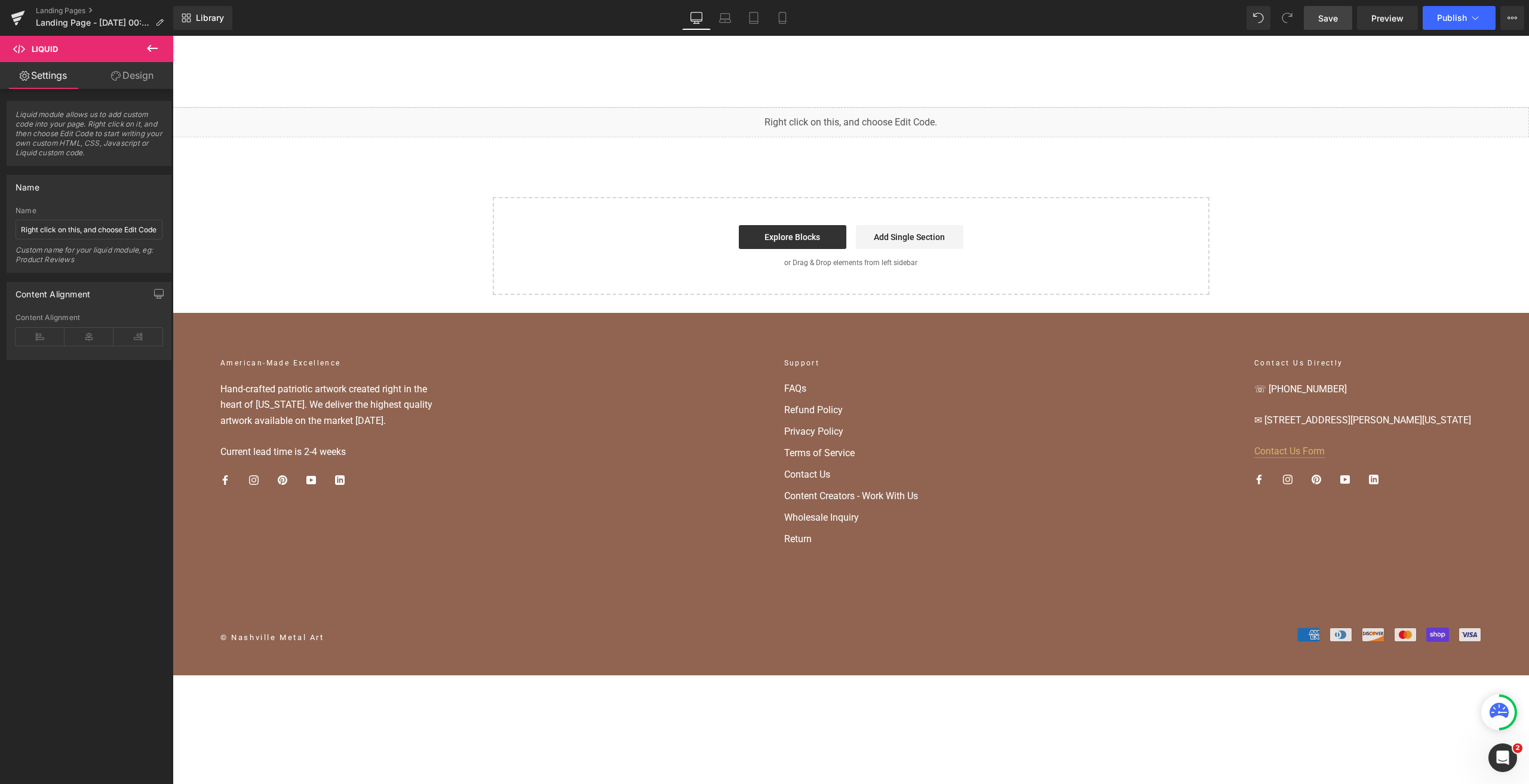
click at [1348, 24] on link "Save" at bounding box center [1328, 17] width 48 height 24
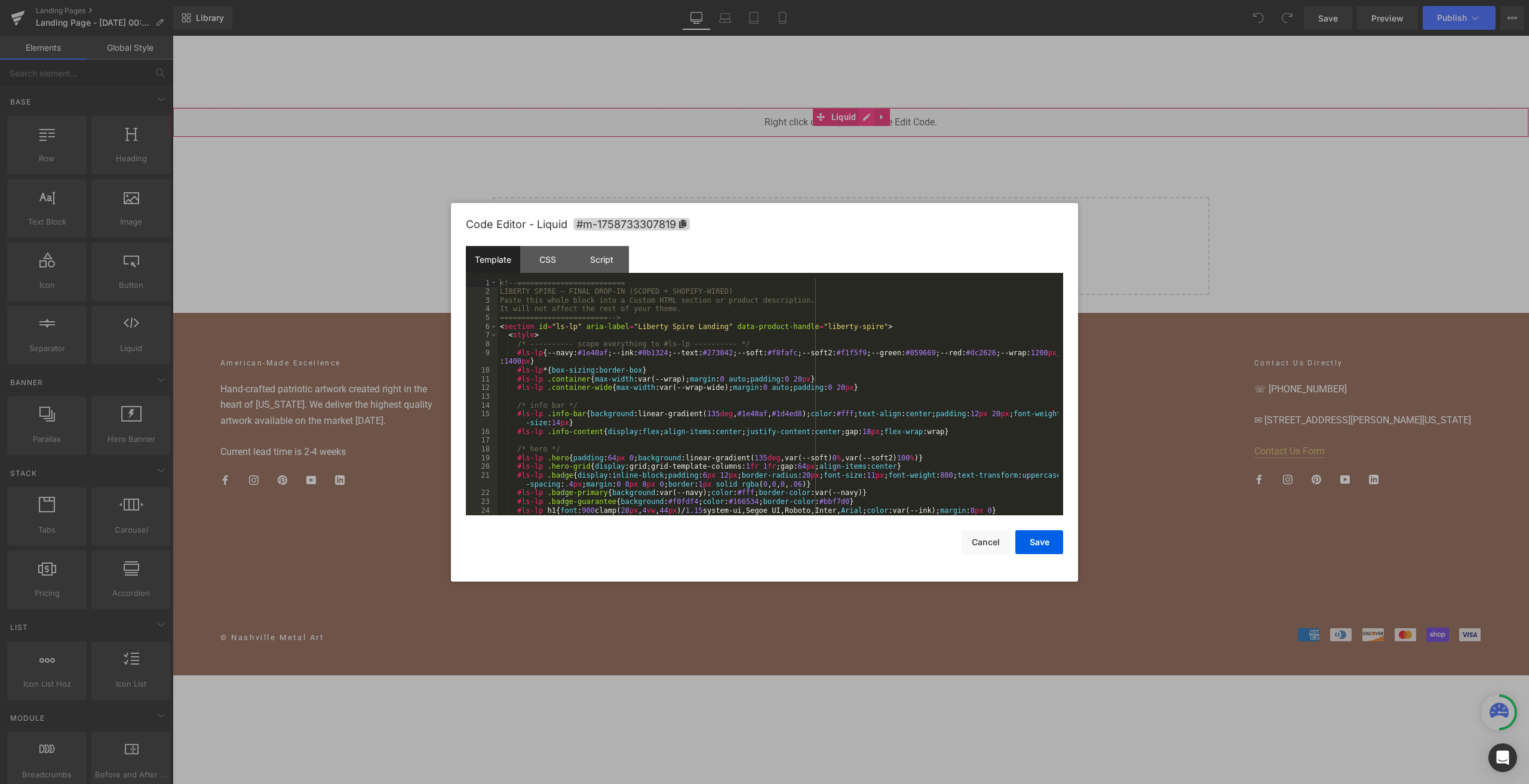
click at [867, 119] on div "Liquid" at bounding box center [850, 122] width 1357 height 30
click at [832, 155] on div at bounding box center [764, 392] width 1529 height 784
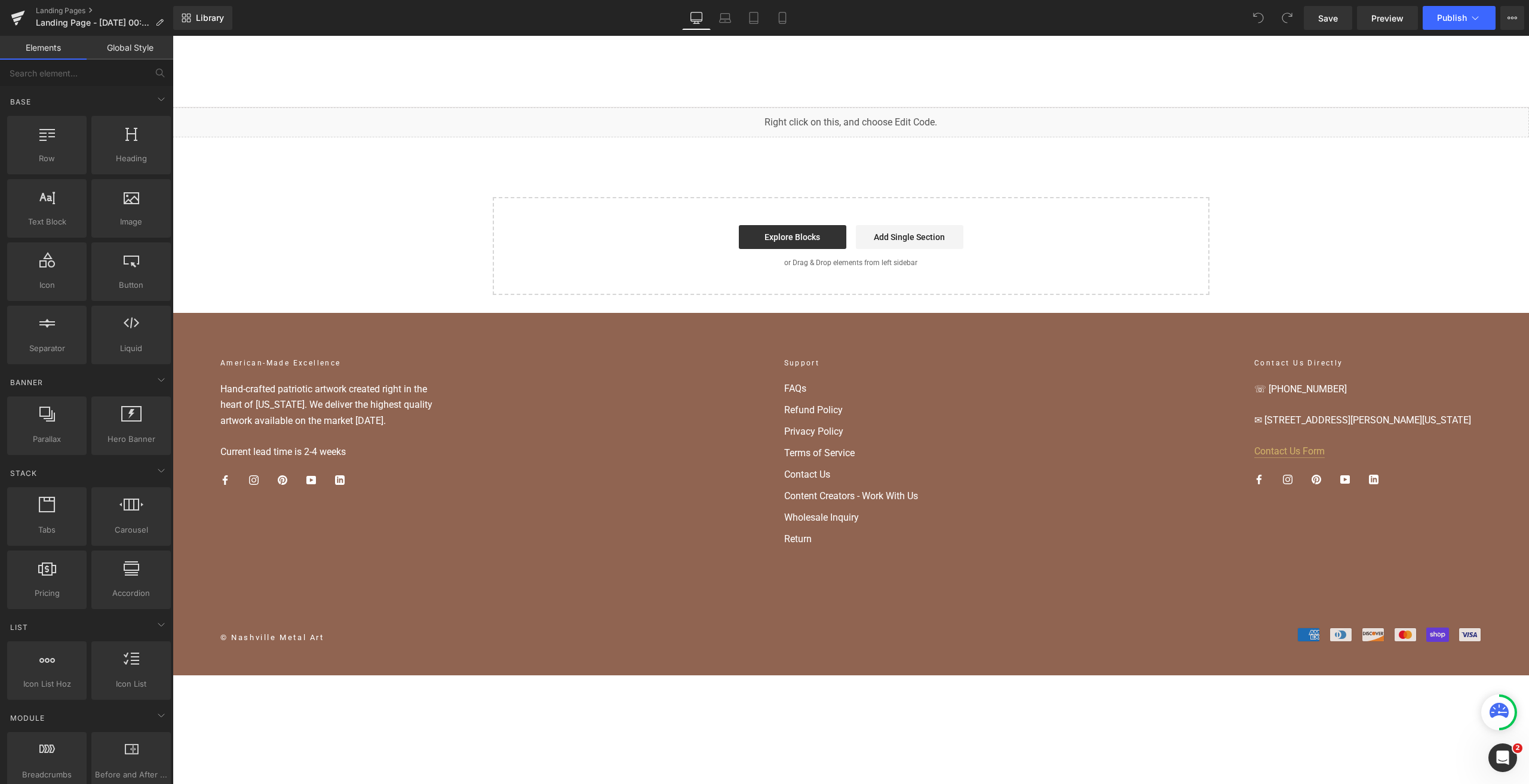
click at [809, 108] on div "Liquid" at bounding box center [850, 122] width 1357 height 30
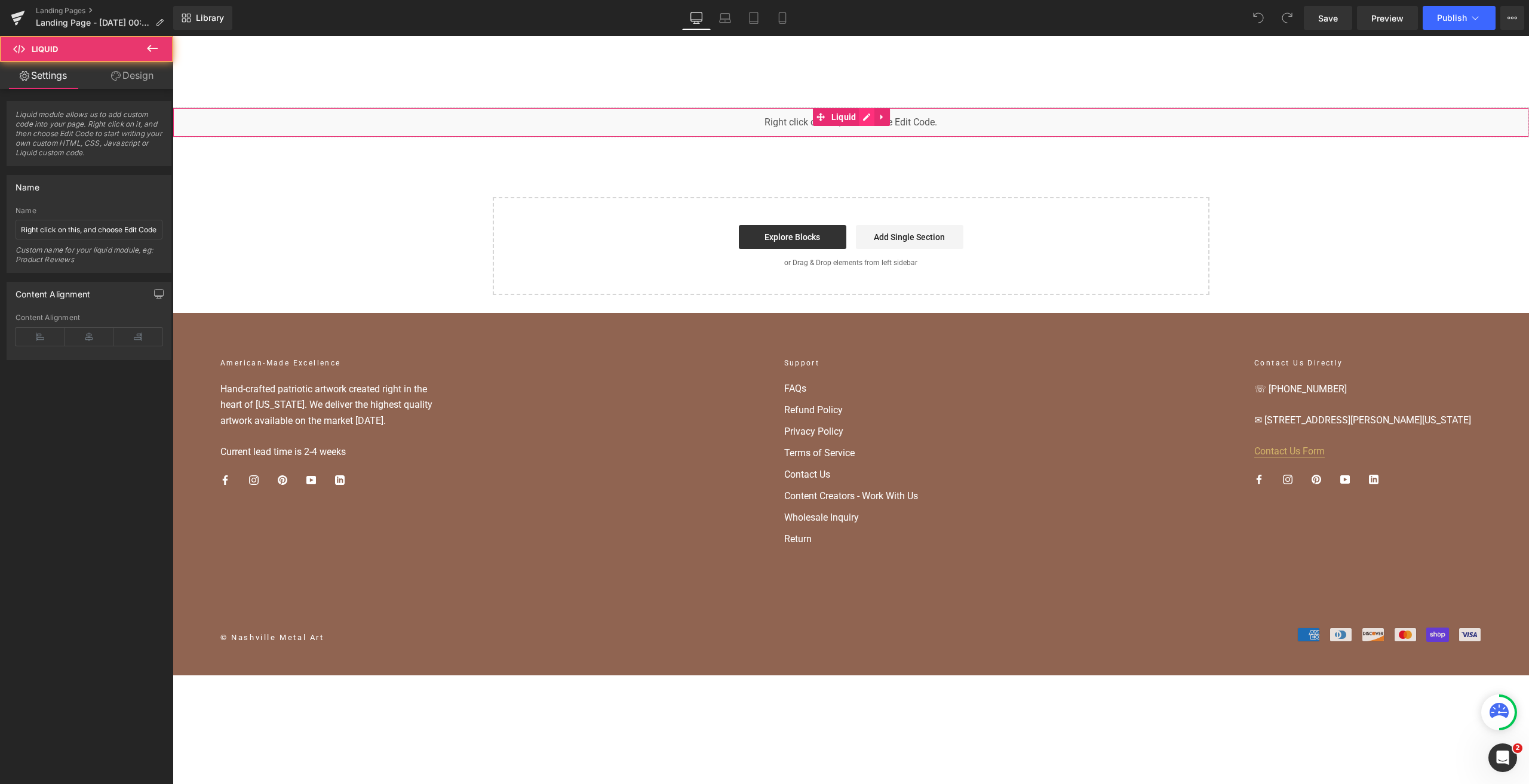
click at [867, 119] on div "Liquid" at bounding box center [850, 122] width 1357 height 30
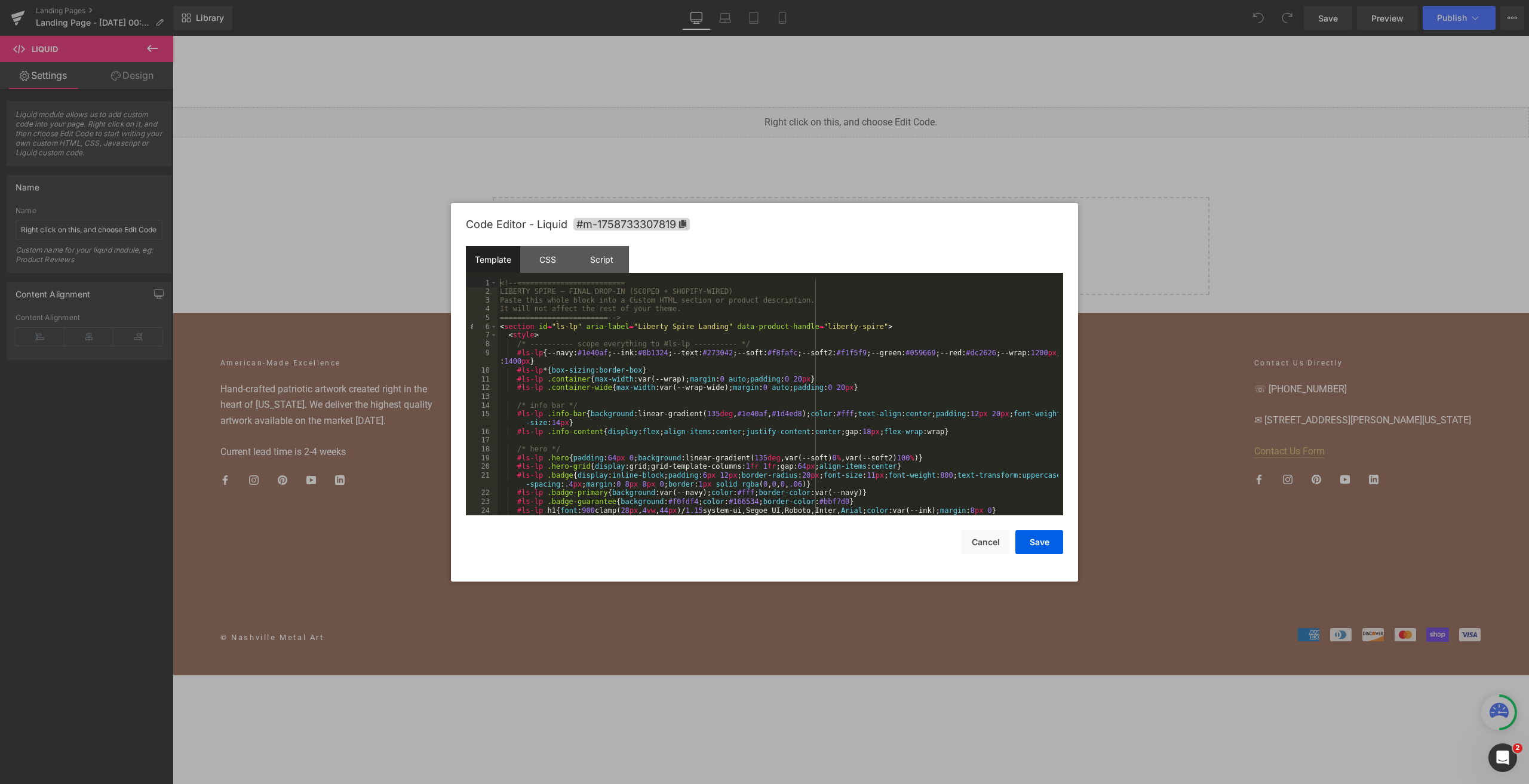
drag, startPoint x: 1085, startPoint y: 146, endPoint x: 969, endPoint y: 122, distance: 118.5
click at [969, 122] on div at bounding box center [764, 392] width 1529 height 784
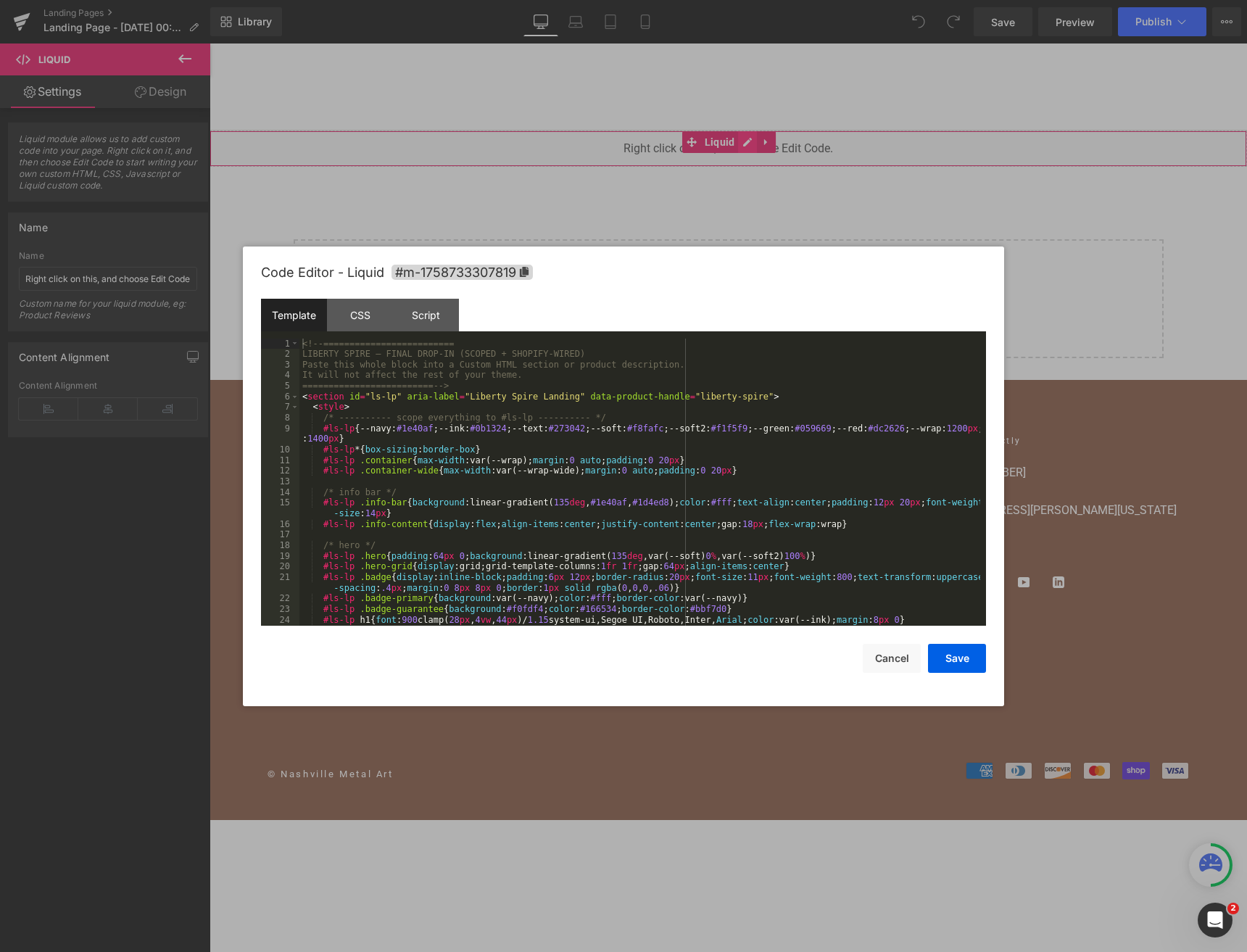
click at [743, 139] on div "Liquid" at bounding box center [728, 149] width 1038 height 36
click at [751, 347] on div "<!-- ========================= LIBERTY SPIRE — FINAL DROP-IN (SCOPED + SHOPIFY-…" at bounding box center [639, 492] width 681 height 308
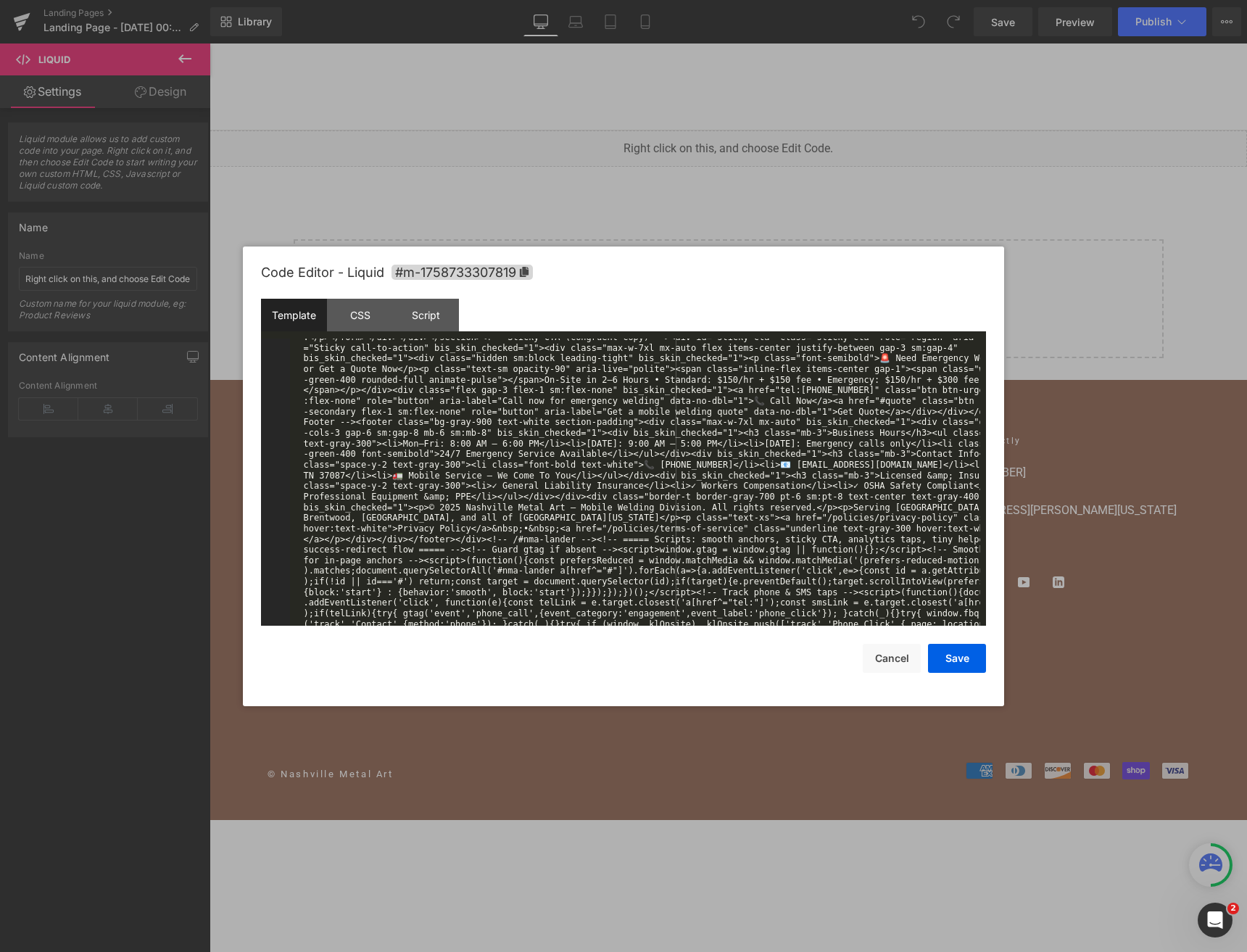
scroll to position [4423, 0]
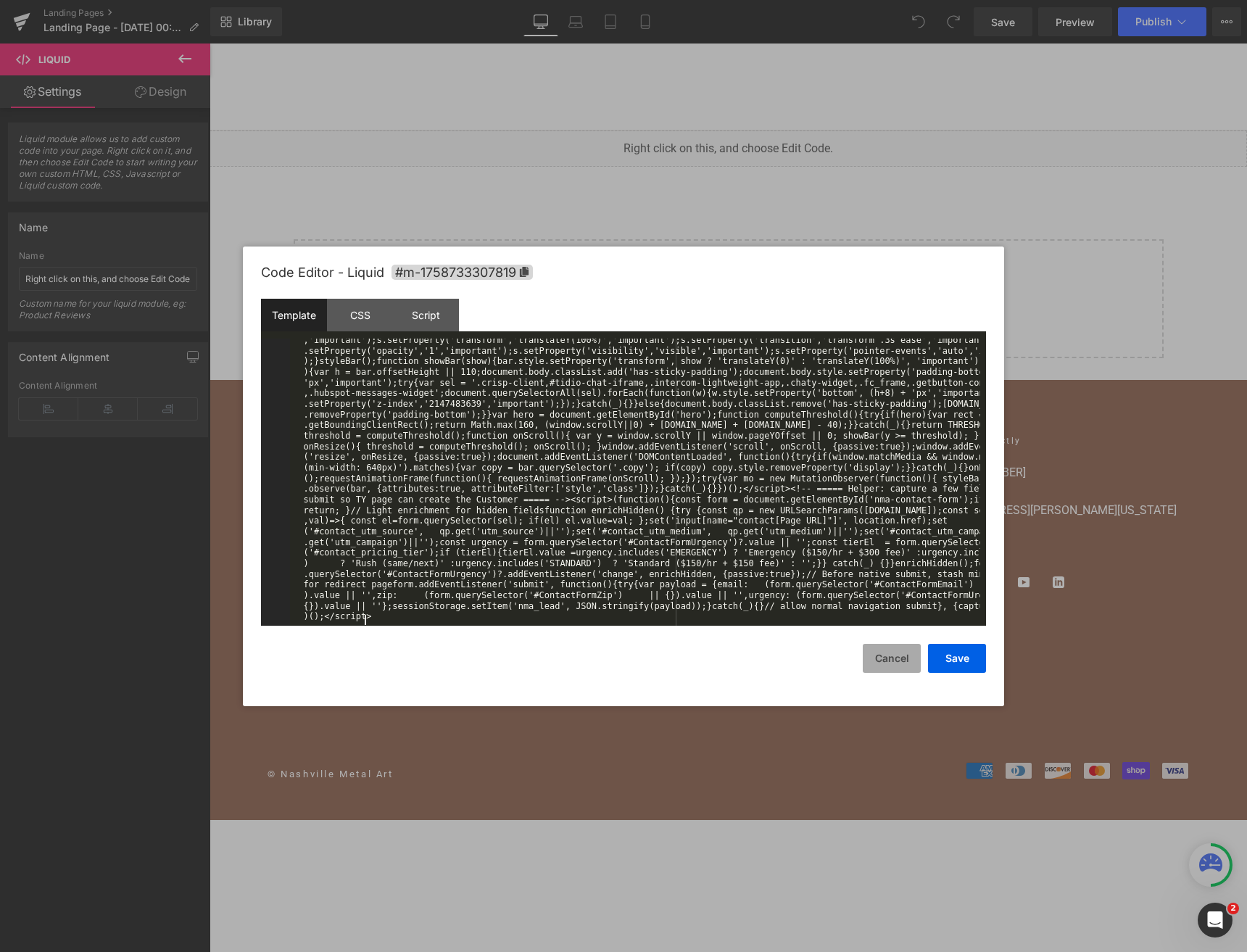
click at [901, 655] on button "Cancel" at bounding box center [892, 658] width 58 height 29
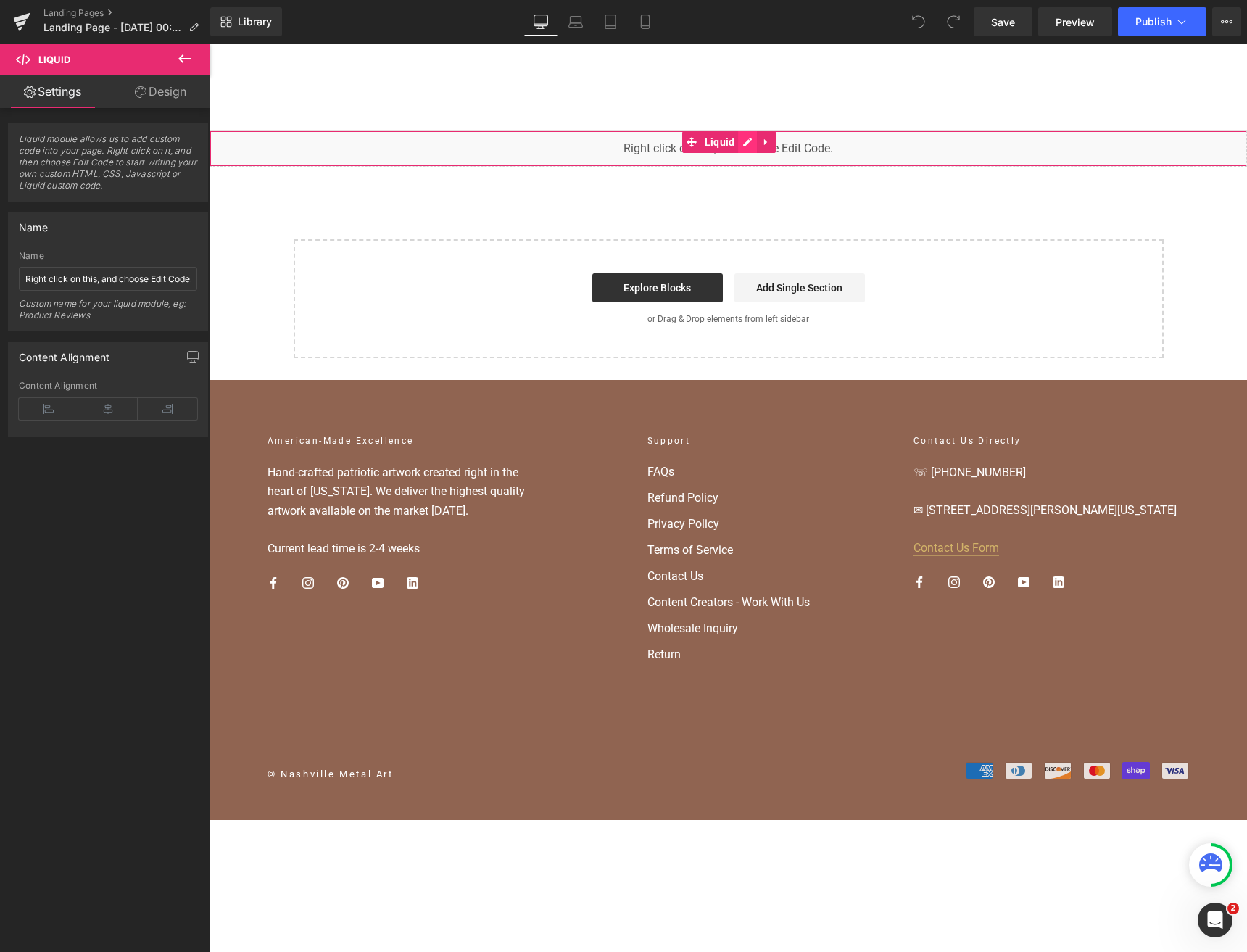
click at [749, 145] on div "Liquid" at bounding box center [728, 149] width 1038 height 36
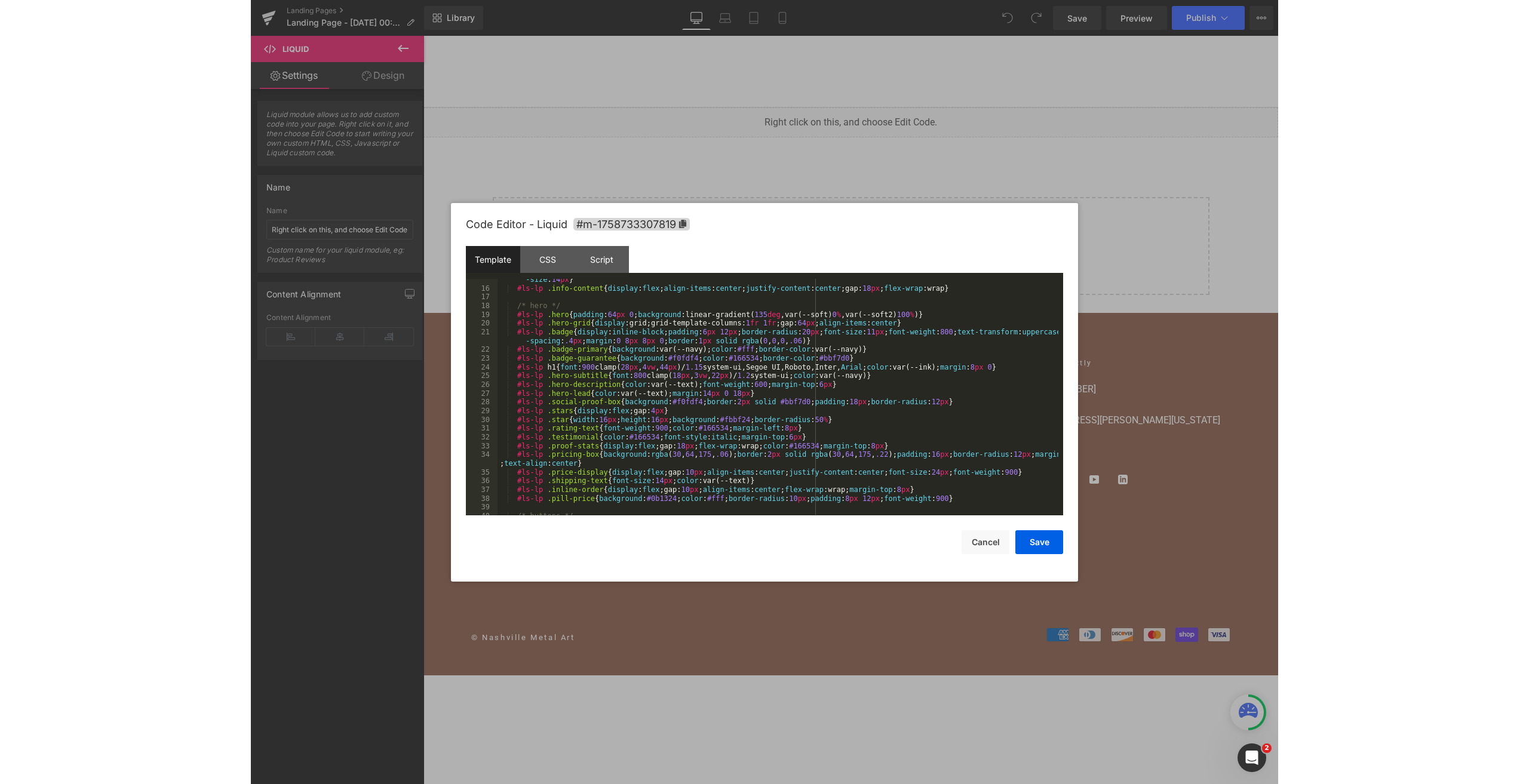
scroll to position [0, 0]
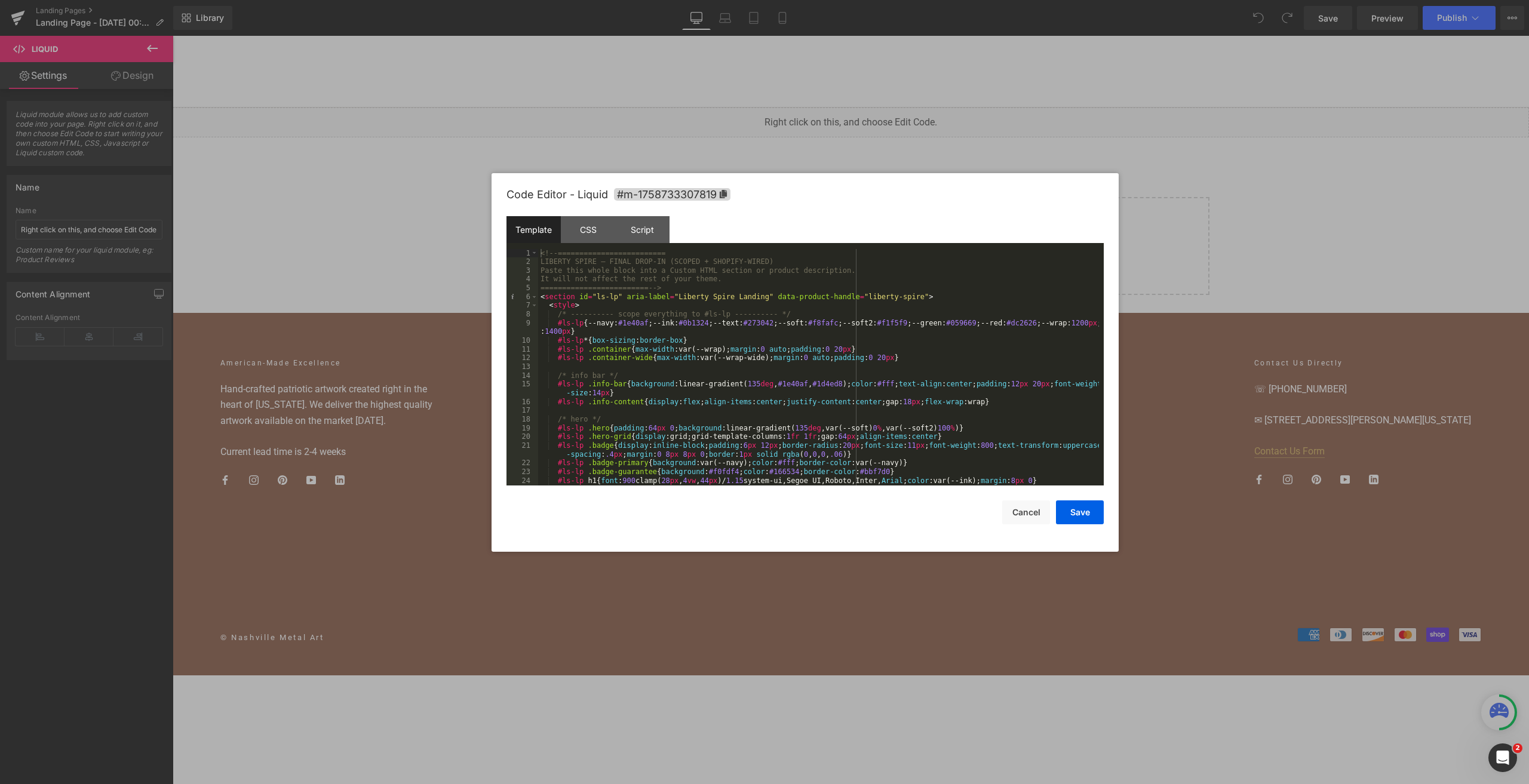
drag, startPoint x: 771, startPoint y: 220, endPoint x: 919, endPoint y: 201, distance: 149.2
click at [919, 201] on div "Code Editor - Liquid #m-1758733307819" at bounding box center [805, 194] width 597 height 43
